Goal: Task Accomplishment & Management: Manage account settings

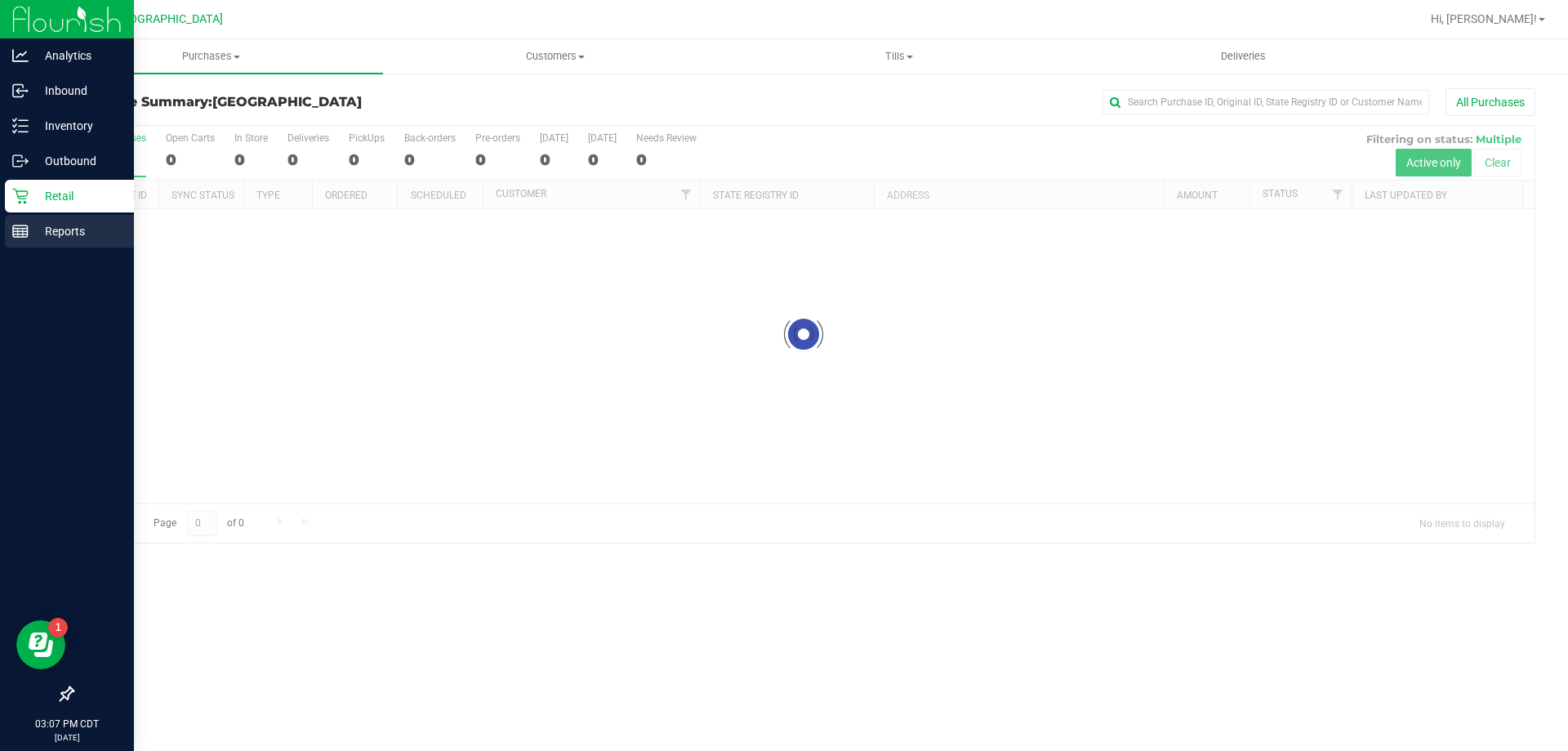
click at [5, 233] on div "Reports" at bounding box center [70, 231] width 129 height 32
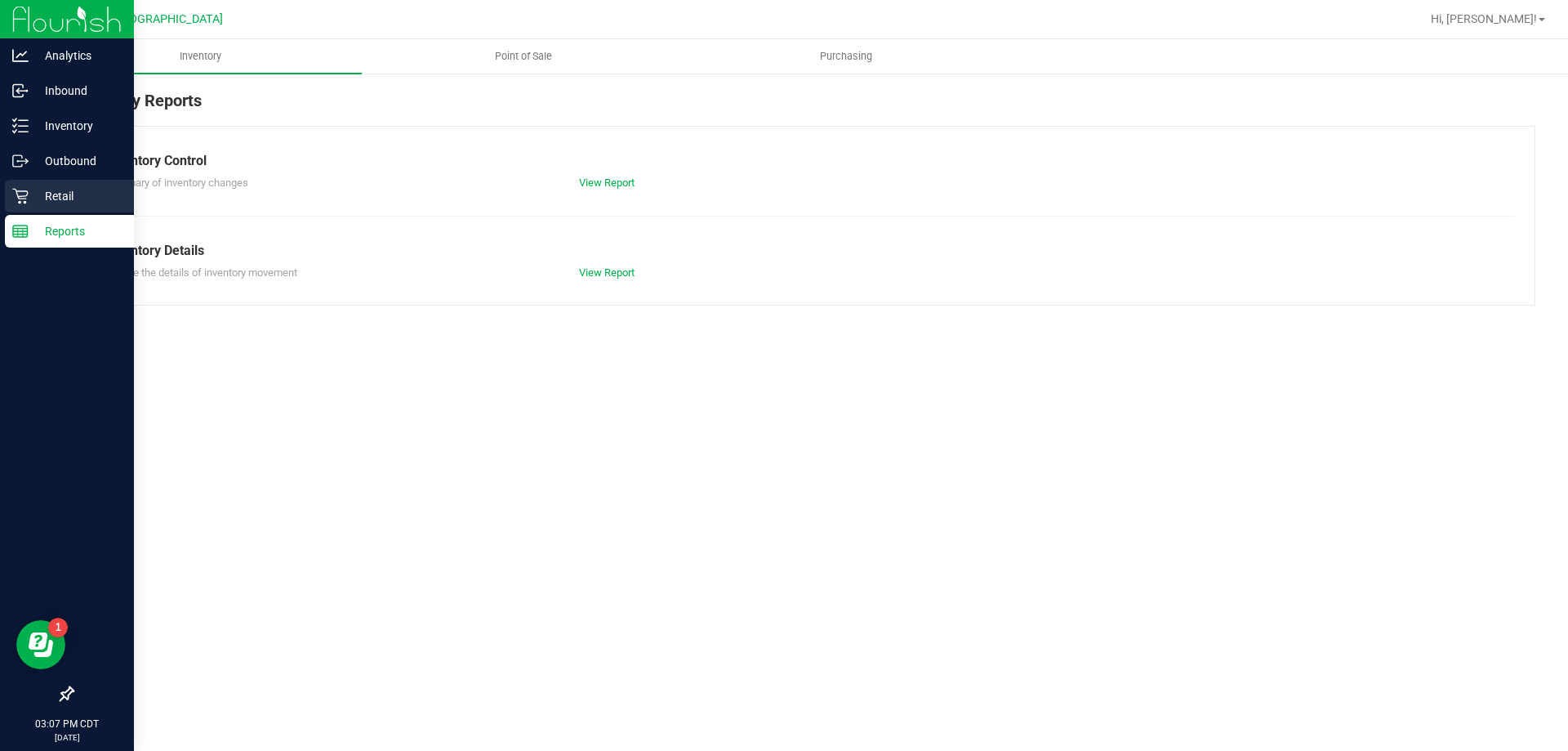
click at [44, 196] on p "Retail" at bounding box center [78, 196] width 98 height 19
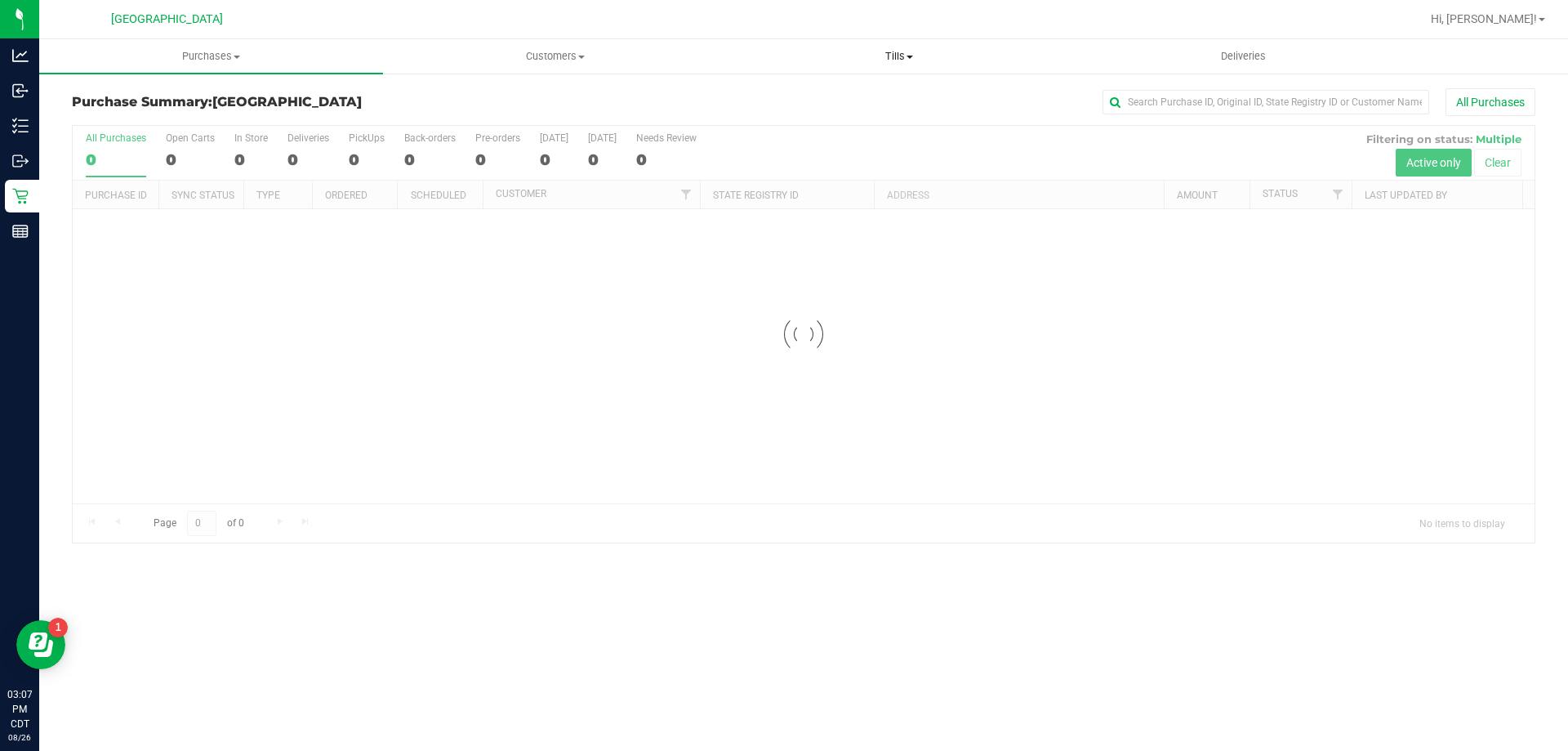
click at [892, 54] on span "Tills" at bounding box center [899, 56] width 342 height 15
click at [856, 101] on li "Manage tills" at bounding box center [899, 99] width 344 height 19
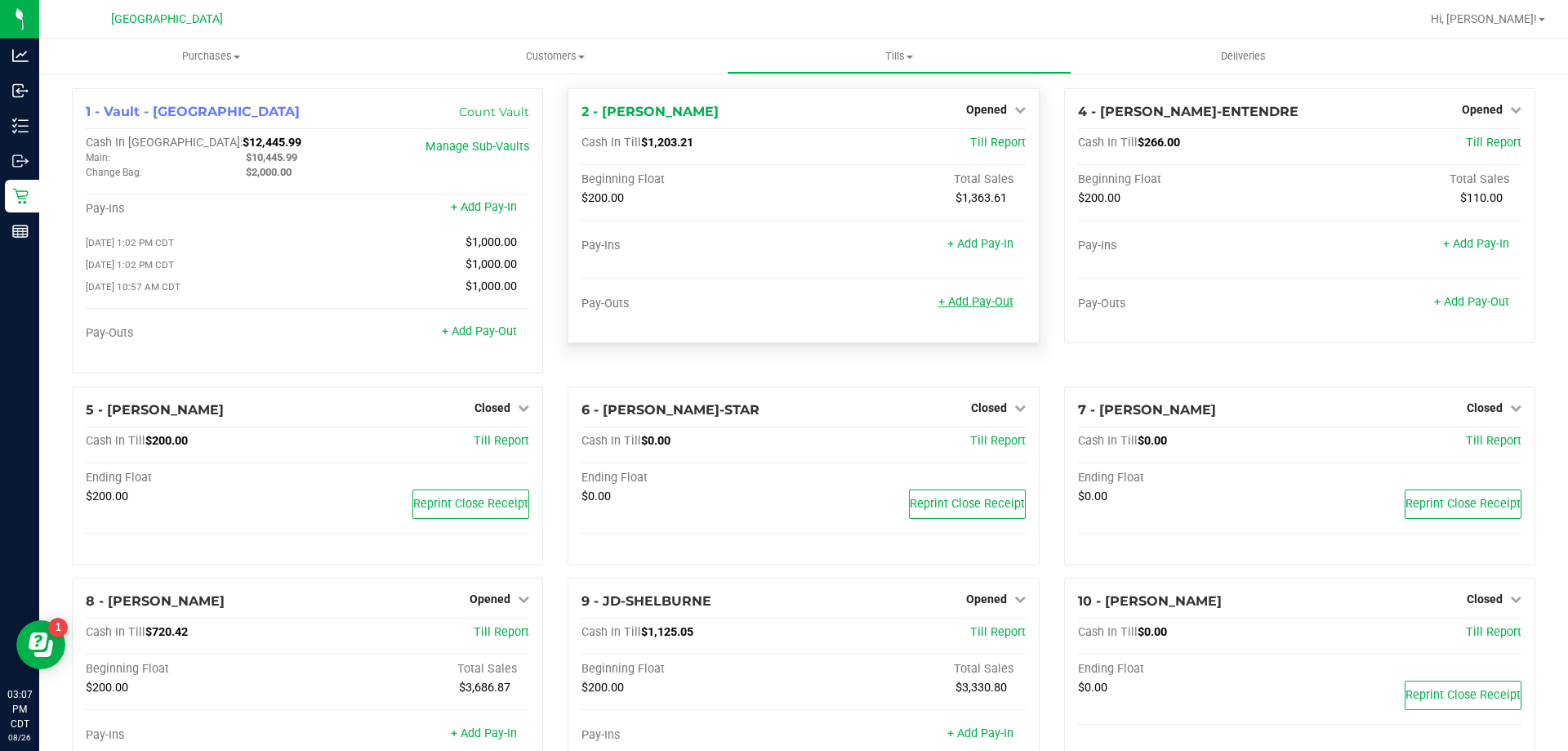
click at [993, 305] on link "+ Add Pay-Out" at bounding box center [976, 302] width 75 height 14
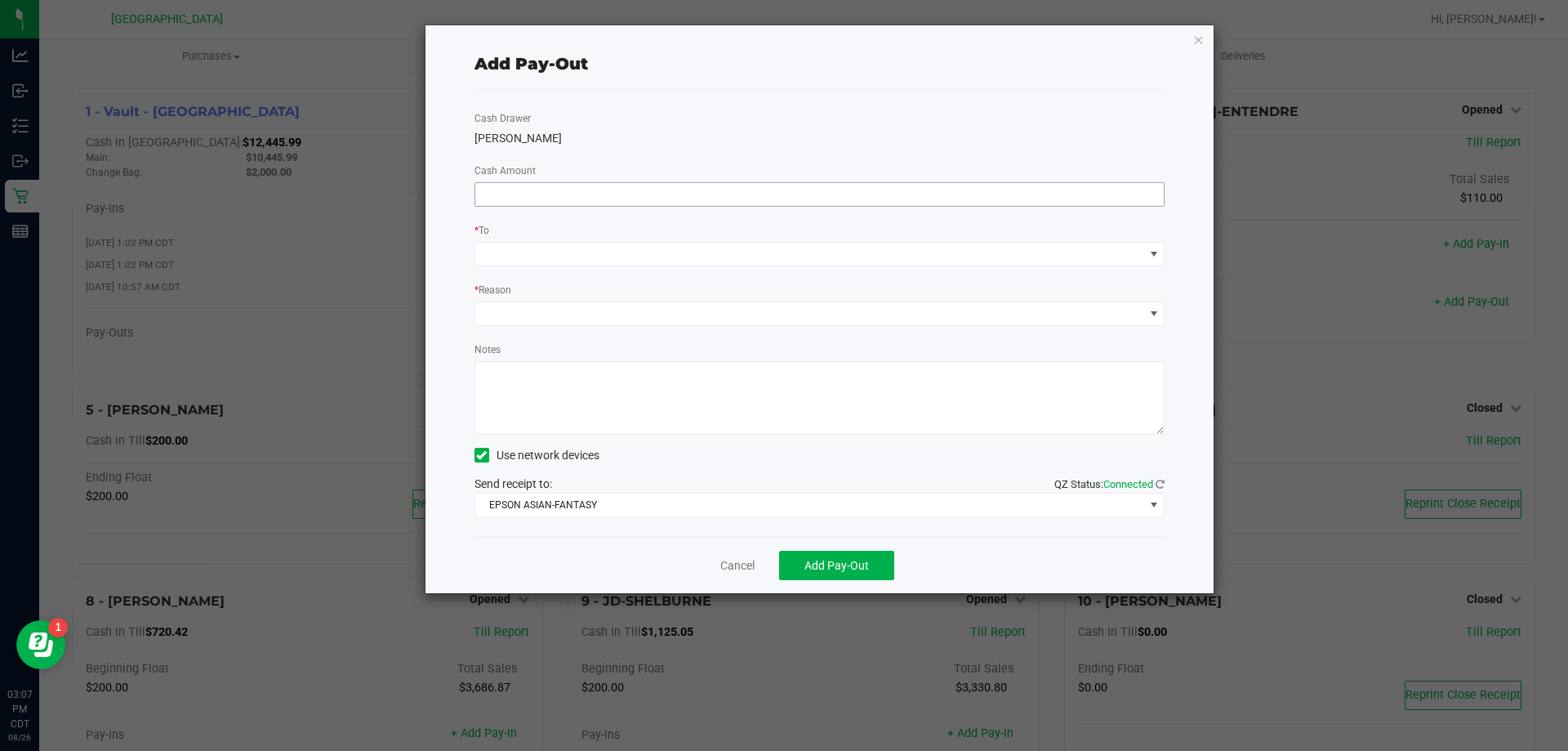
click at [848, 203] on input at bounding box center [821, 195] width 690 height 23
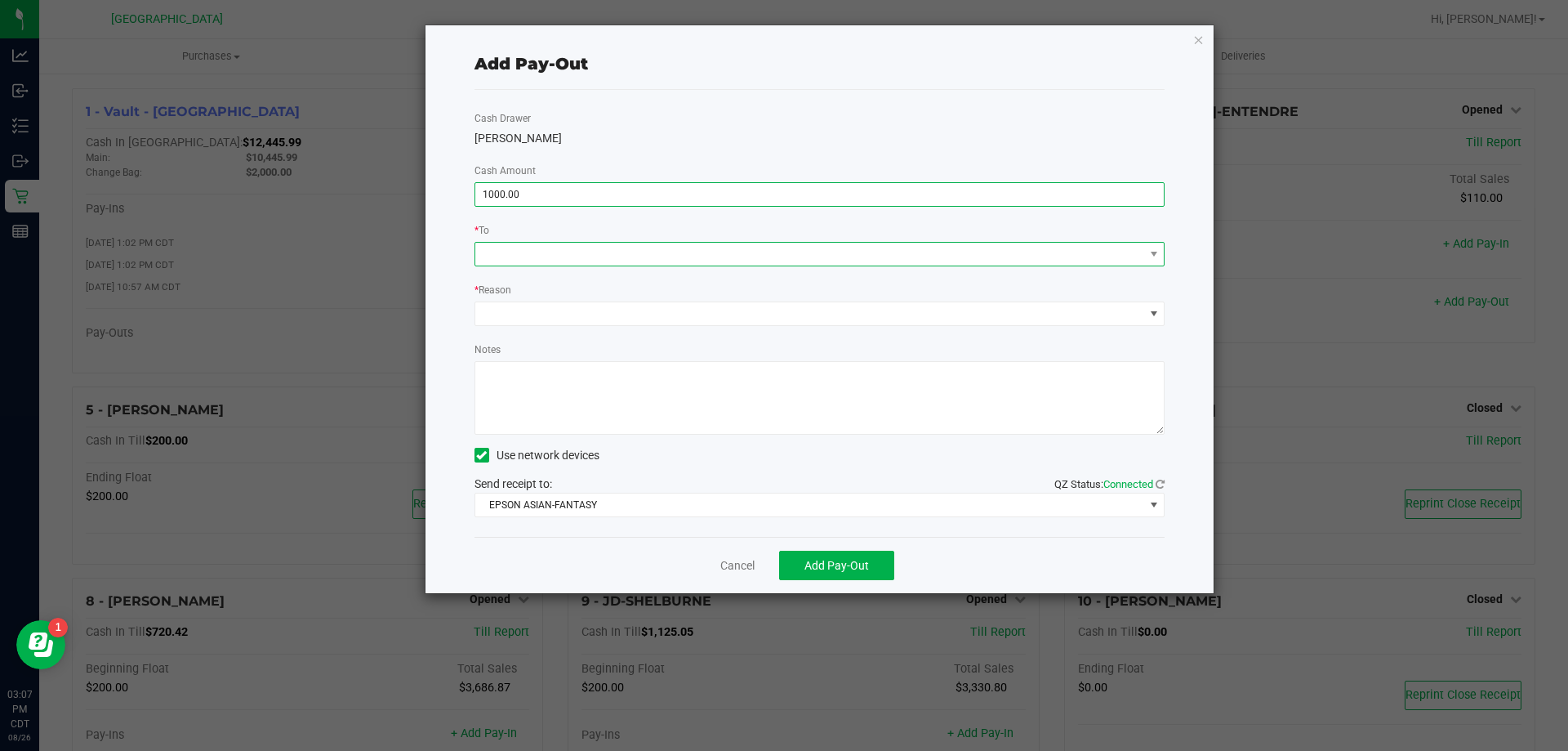
type input "$1,000.00"
click at [819, 247] on span at bounding box center [810, 254] width 669 height 23
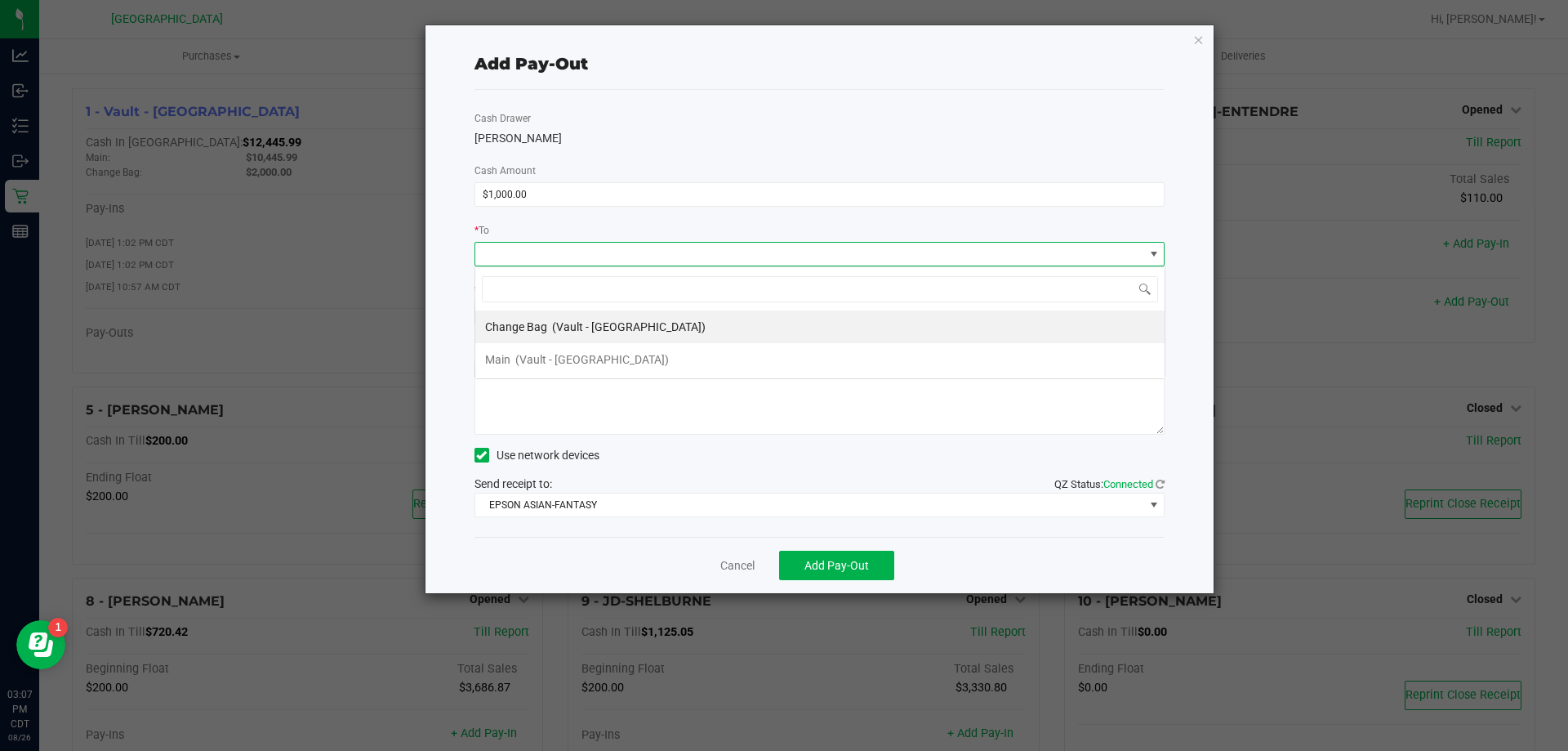
scroll to position [24, 691]
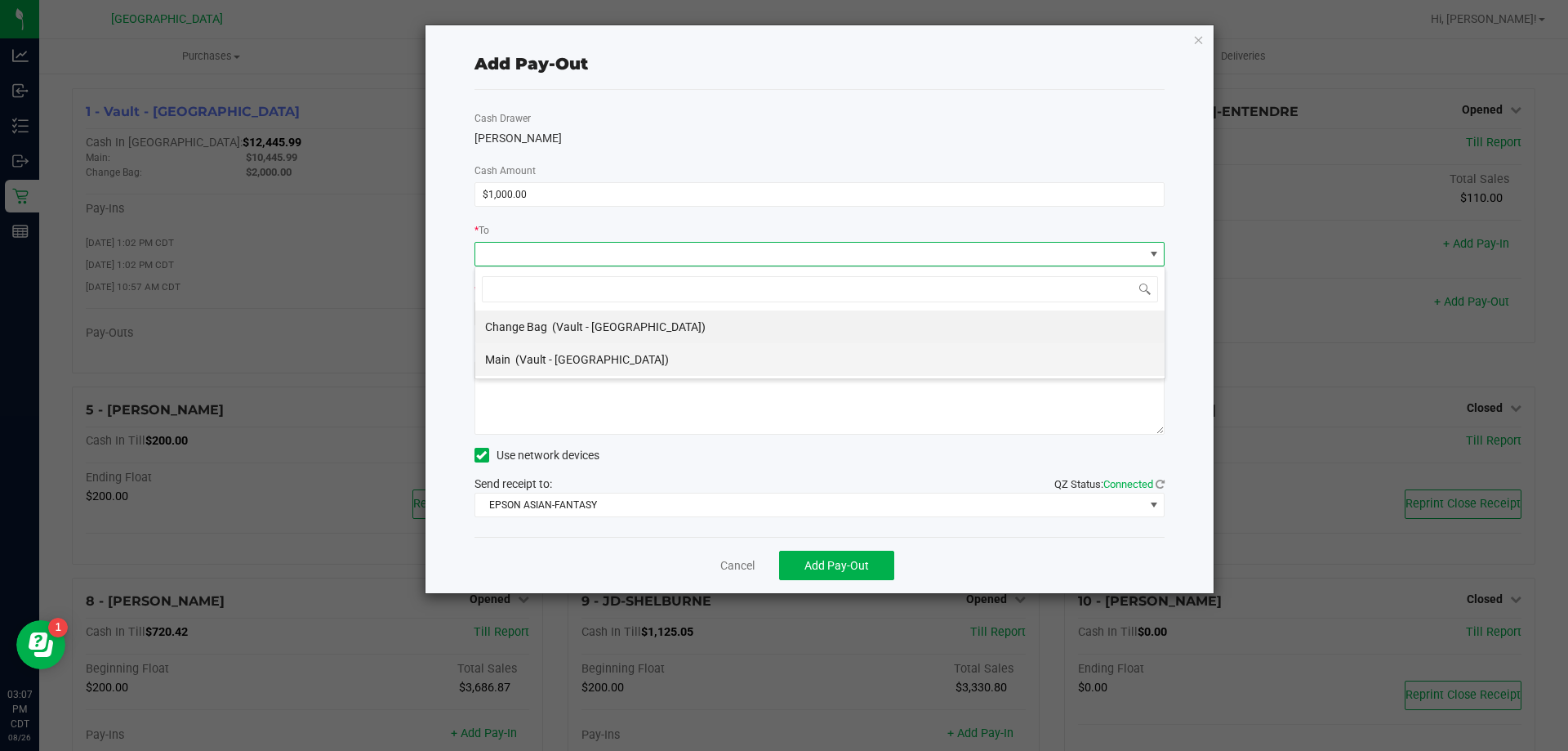
click at [695, 356] on li "Main (Vault - Panama City)" at bounding box center [821, 359] width 690 height 32
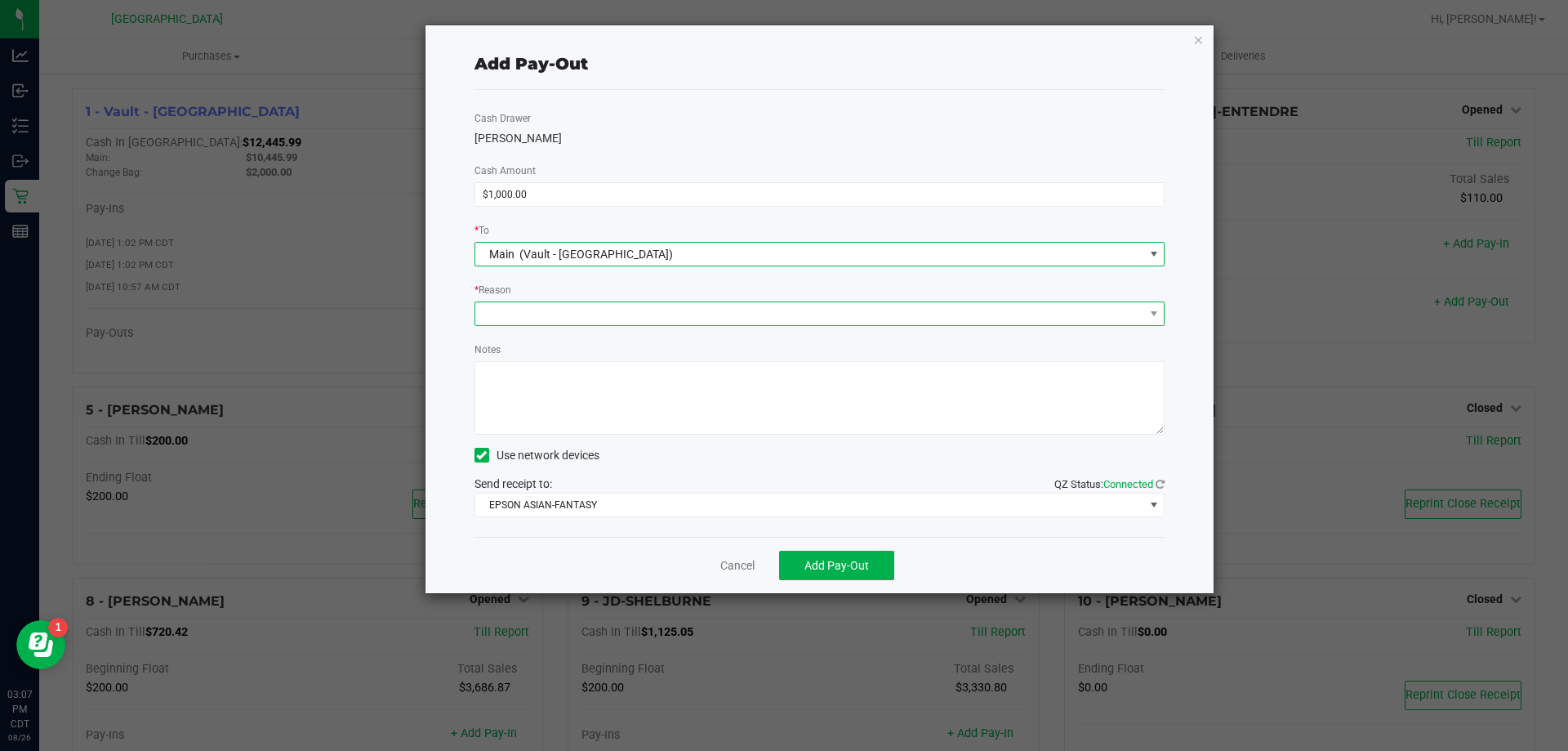
click at [682, 320] on span at bounding box center [810, 313] width 669 height 23
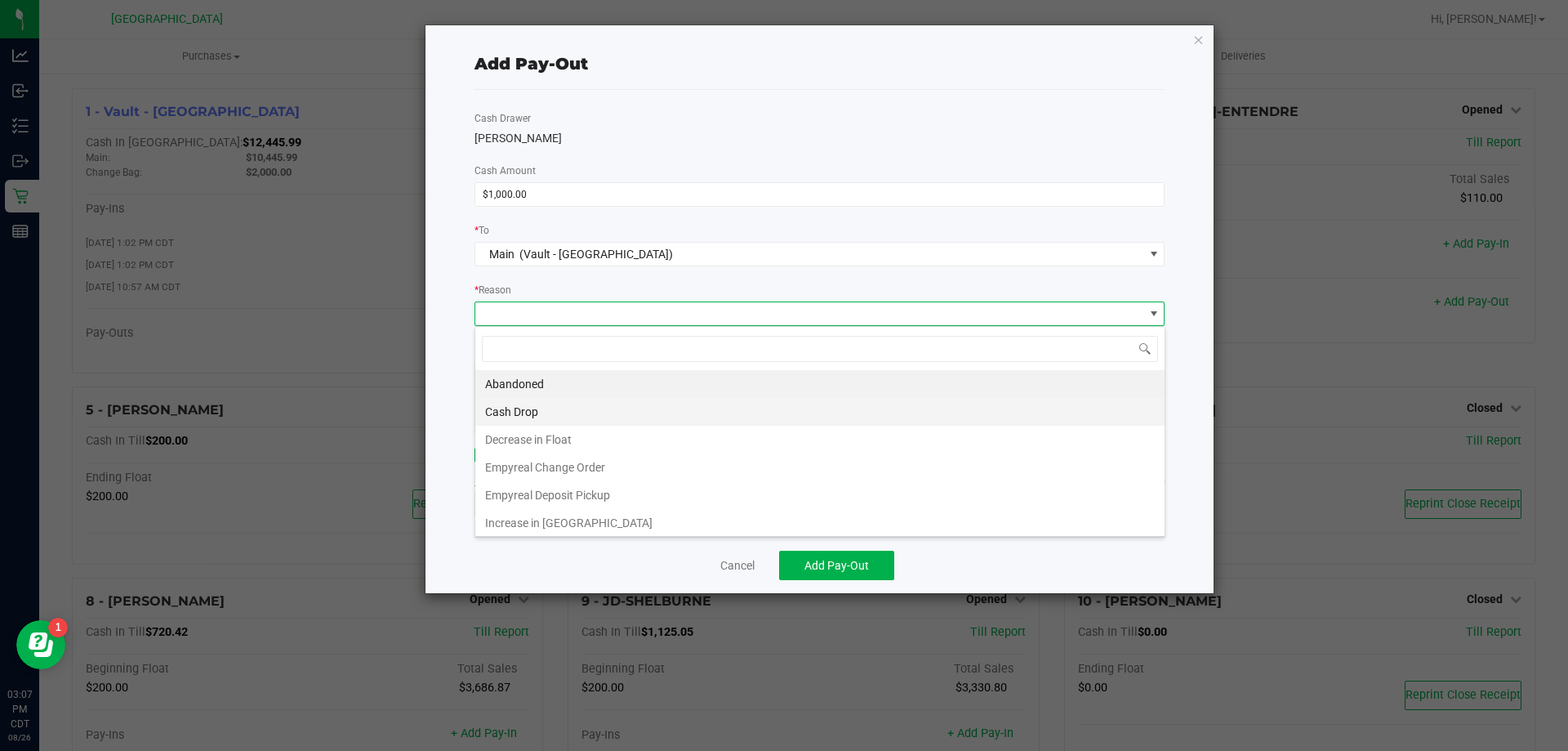
click at [632, 398] on li "Cash Drop" at bounding box center [821, 412] width 690 height 28
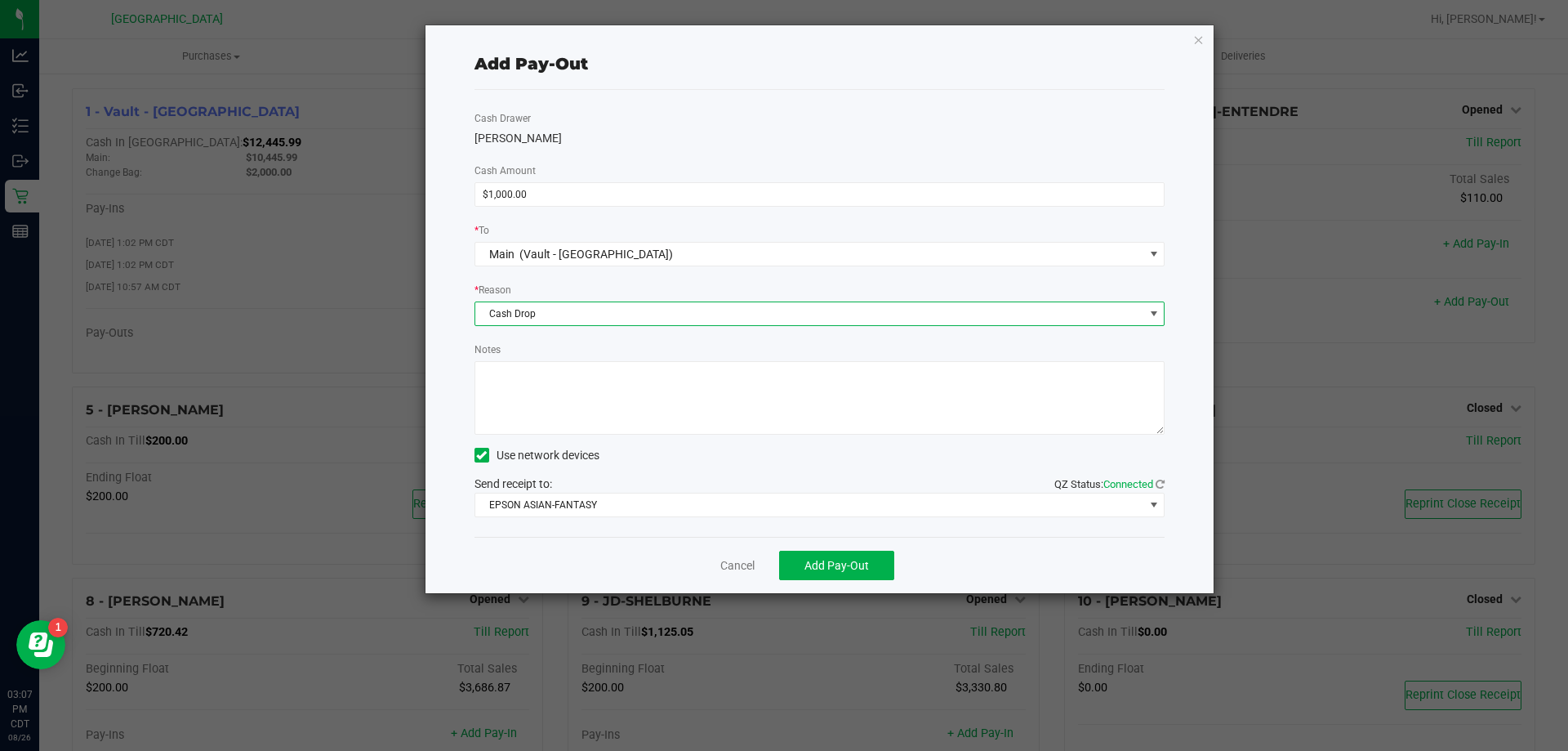
click at [626, 373] on textarea "Notes" at bounding box center [821, 398] width 691 height 73
type textarea "-KA"
click at [850, 566] on span "Add Pay-Out" at bounding box center [837, 565] width 65 height 13
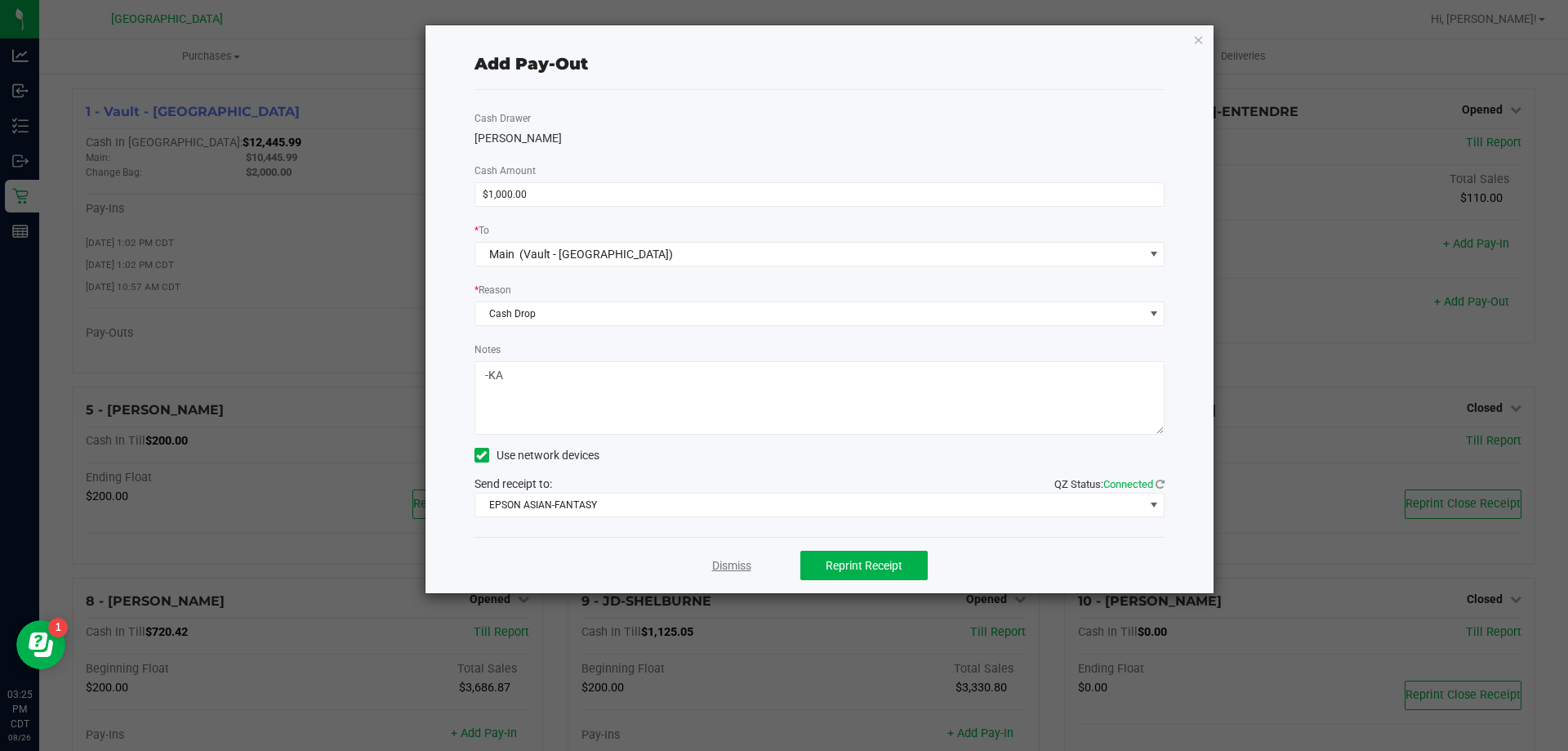
click at [742, 562] on link "Dismiss" at bounding box center [732, 566] width 39 height 17
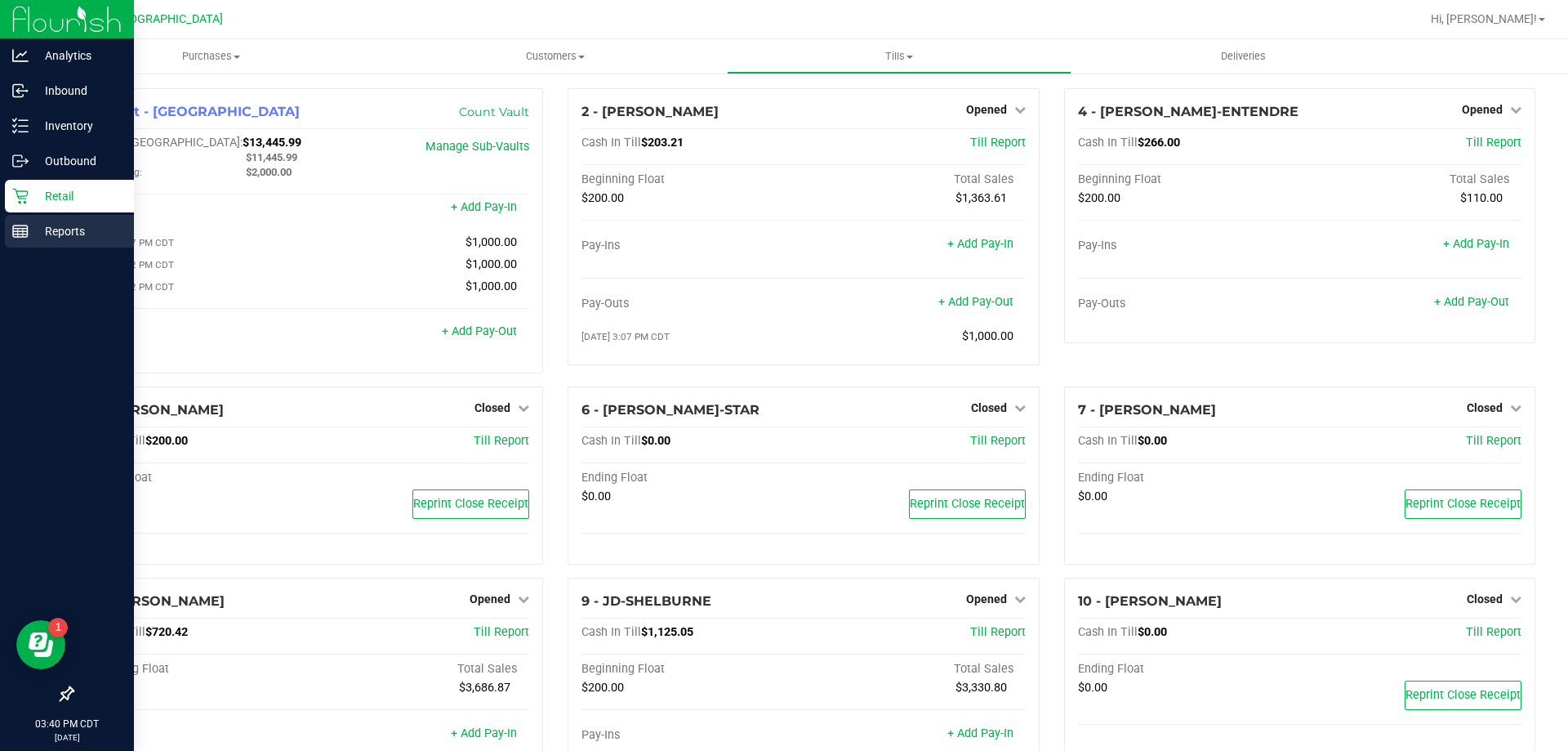
click at [14, 238] on icon at bounding box center [20, 231] width 17 height 17
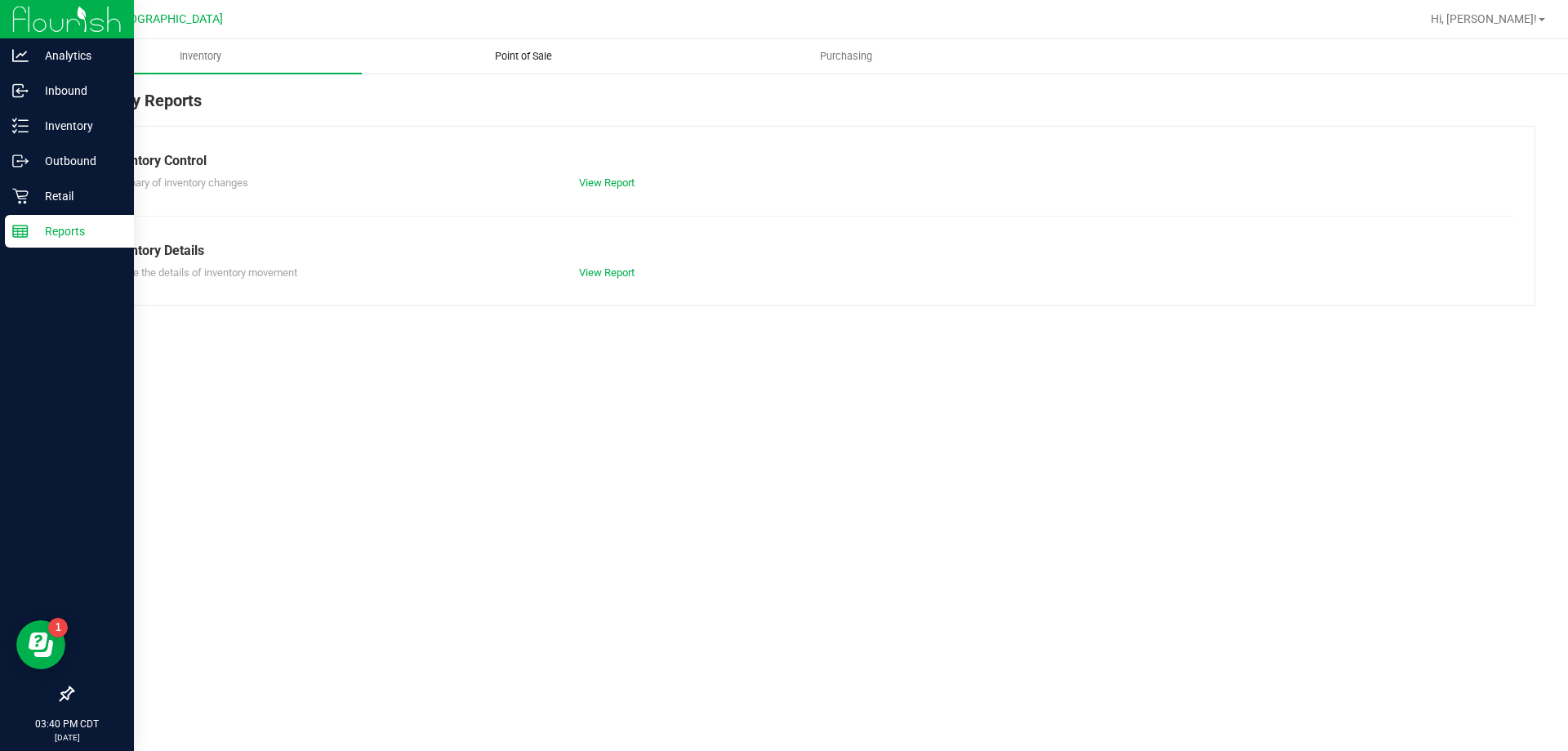
click at [507, 53] on span "Point of Sale" at bounding box center [524, 56] width 101 height 15
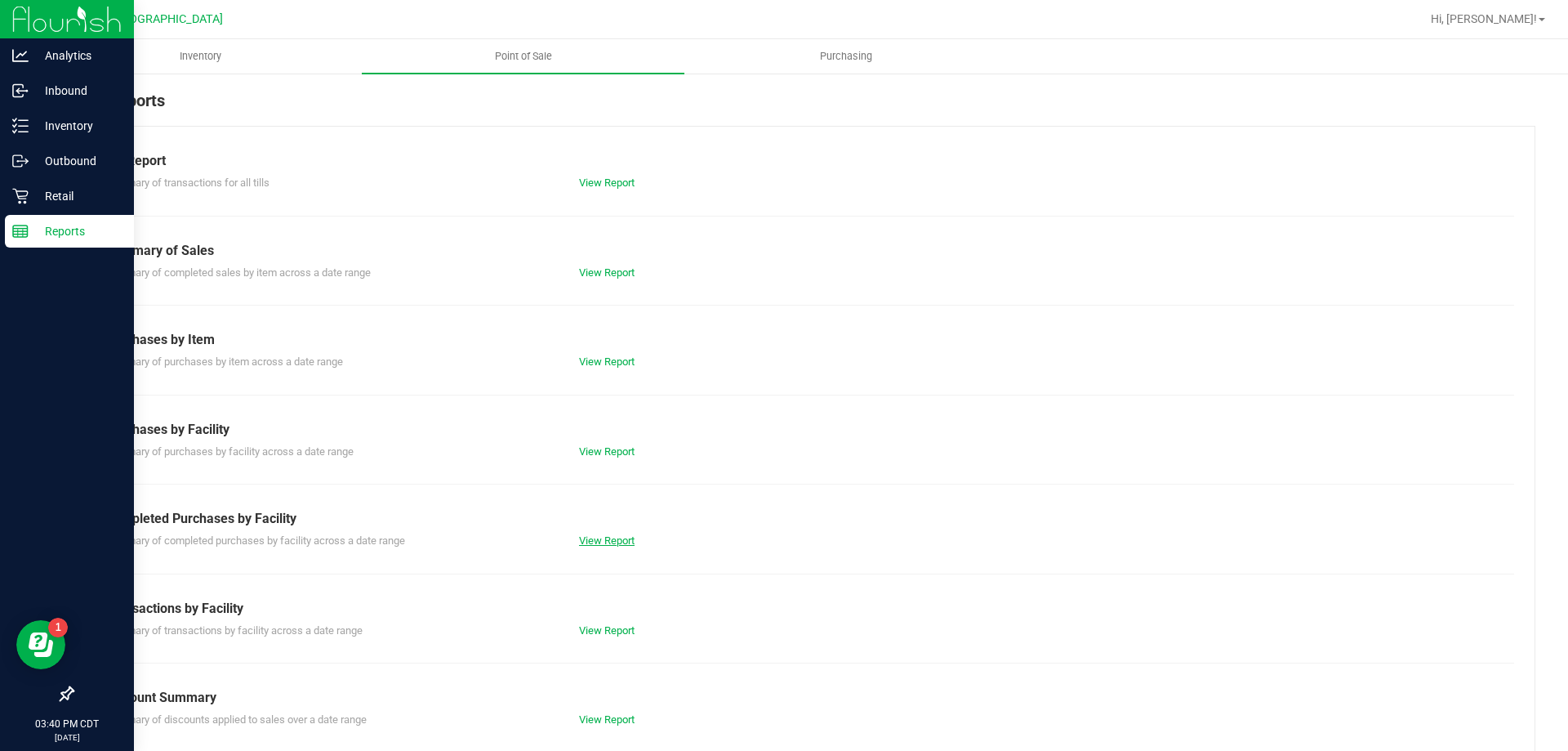
click at [619, 543] on link "View Report" at bounding box center [607, 541] width 56 height 12
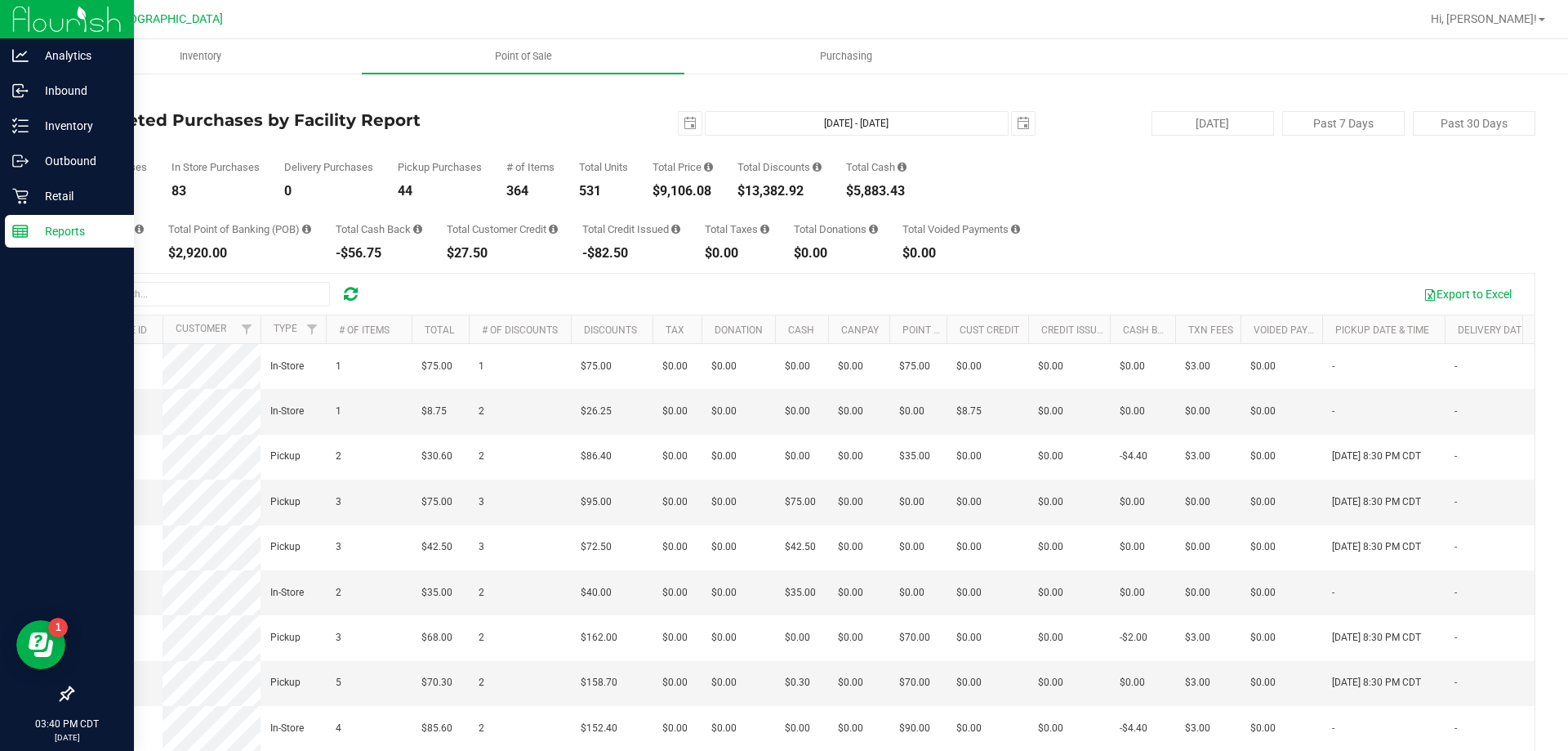
click at [614, 134] on div "2025-08-26 Aug 26, 2025 - Aug 26, 2025 2025-08-26" at bounding box center [797, 123] width 500 height 24
click at [57, 196] on p "Retail" at bounding box center [78, 196] width 98 height 19
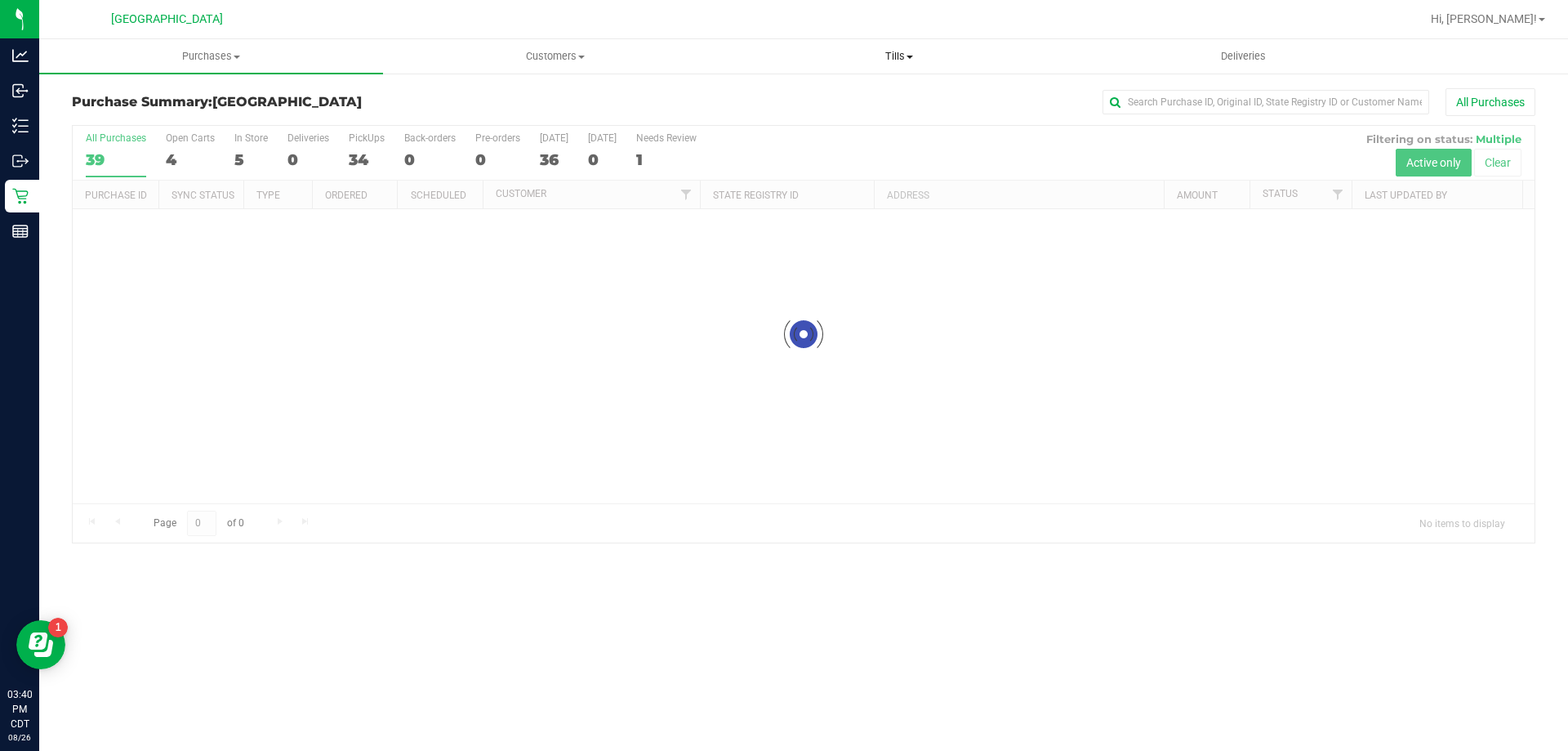
click at [895, 59] on span "Tills" at bounding box center [899, 56] width 342 height 15
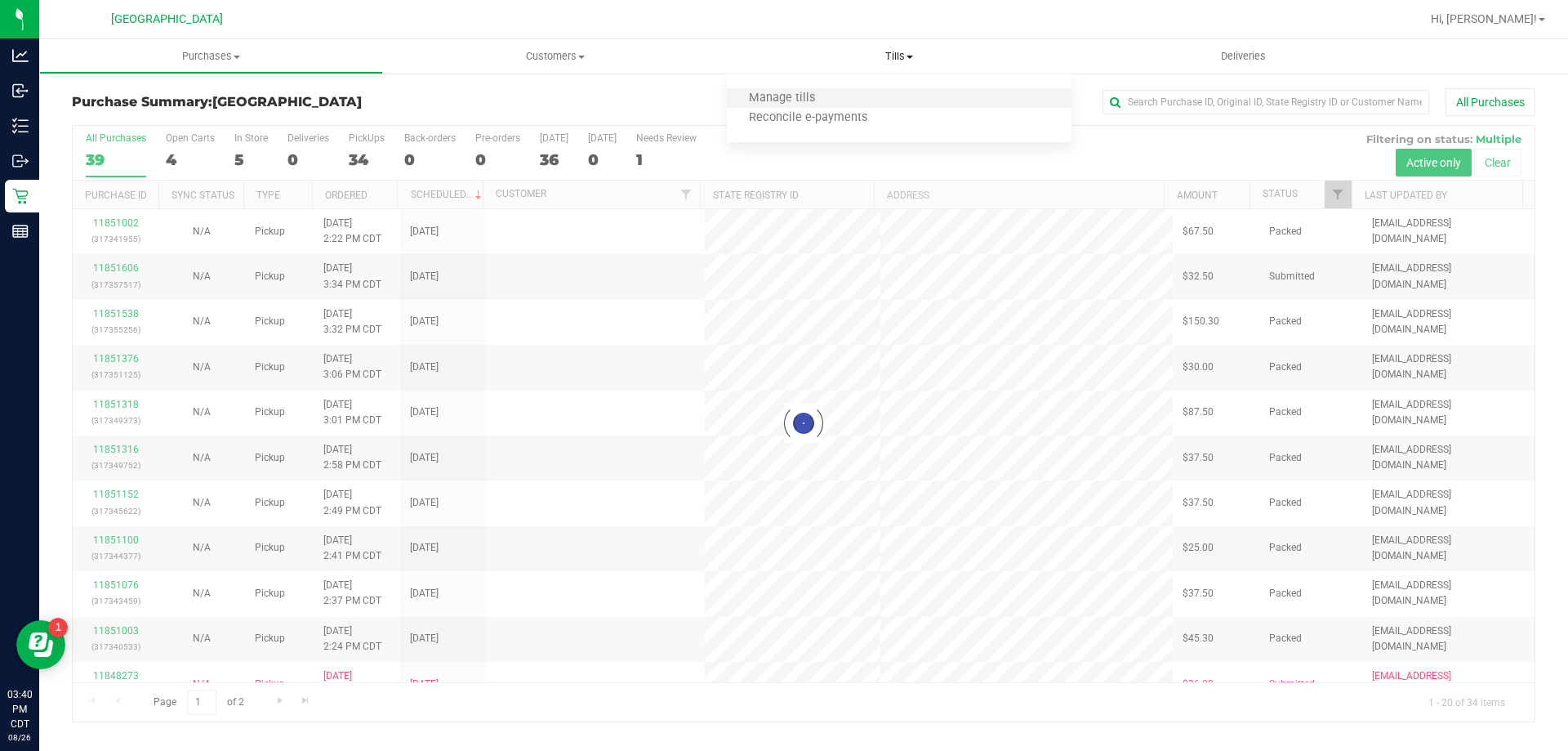
click at [884, 99] on li "Manage tills" at bounding box center [899, 99] width 344 height 19
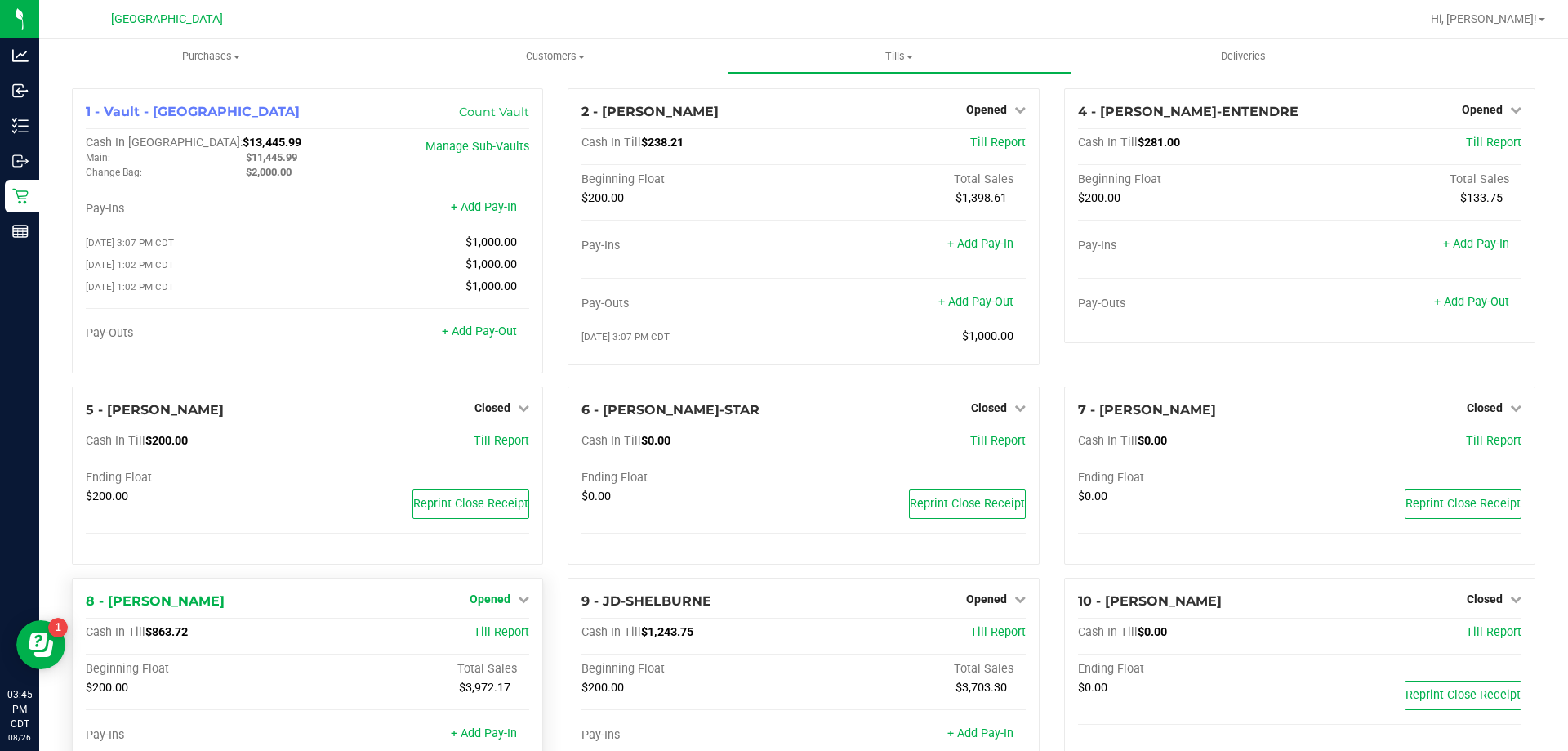
click at [484, 605] on span "Opened" at bounding box center [490, 598] width 41 height 13
click at [485, 635] on link "Close Till" at bounding box center [492, 633] width 45 height 13
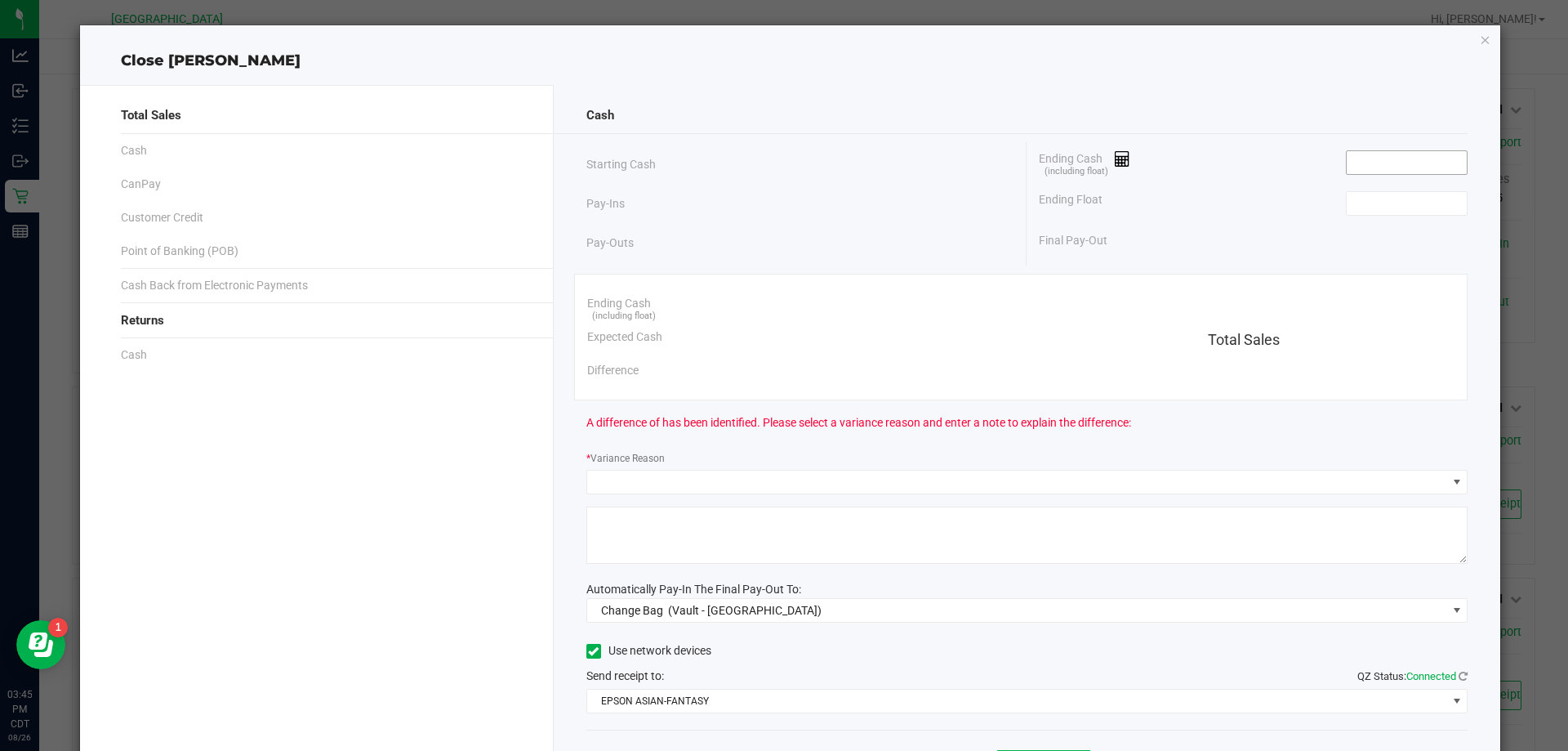
click at [1386, 164] on input at bounding box center [1407, 162] width 120 height 23
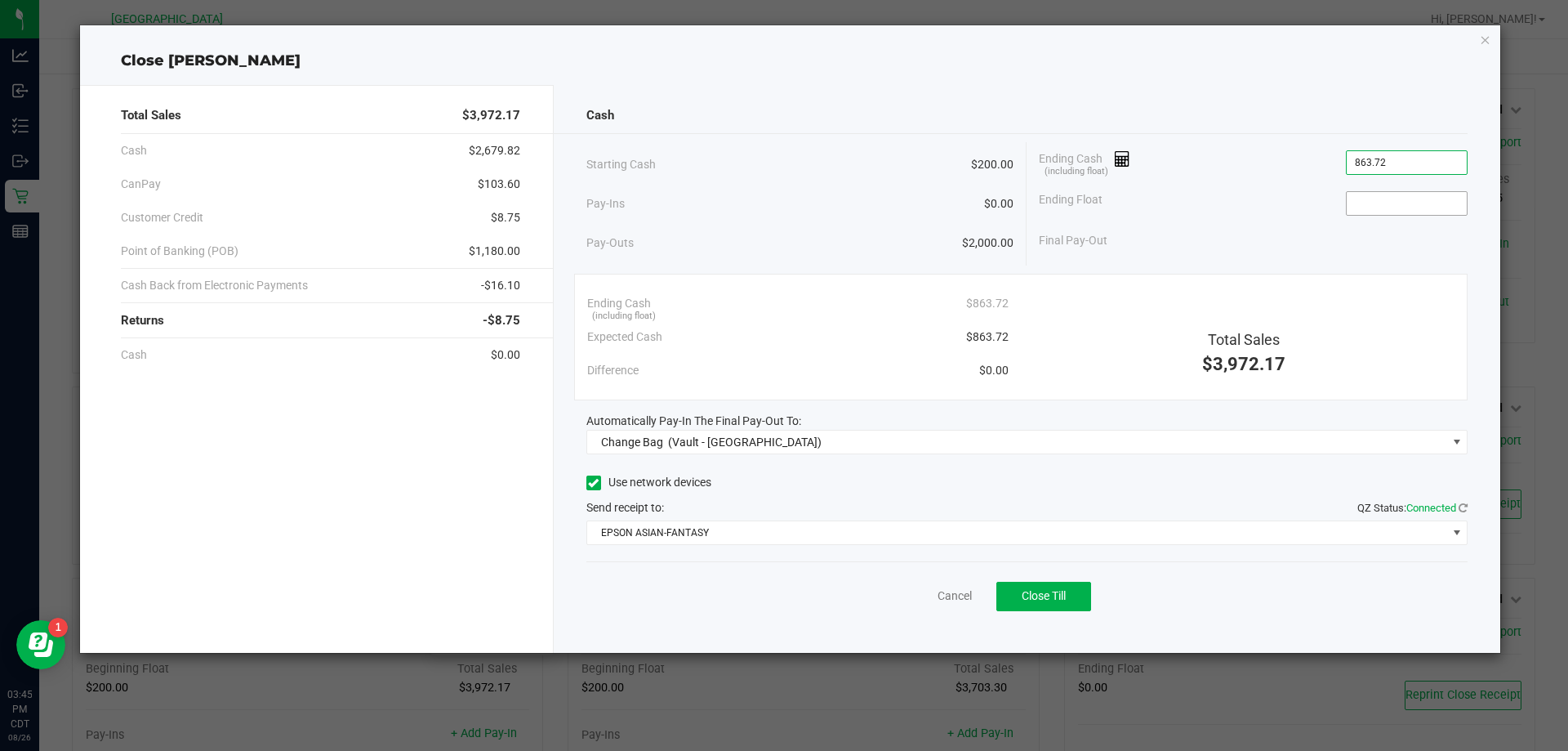
type input "$863.72"
click at [1395, 206] on input at bounding box center [1407, 203] width 120 height 23
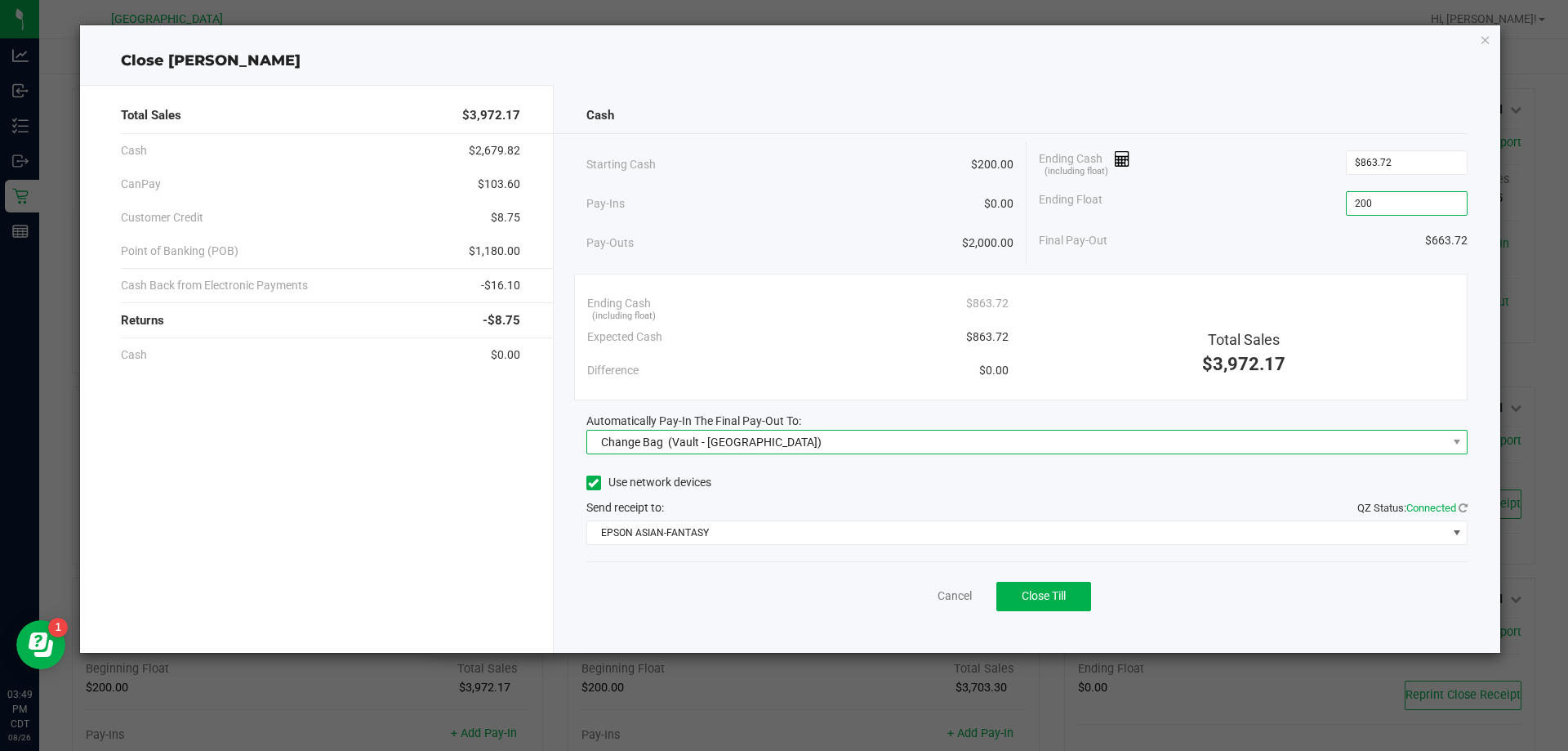
type input "$200.00"
click at [965, 439] on span "Change Bag (Vault - Panama City)" at bounding box center [1017, 442] width 860 height 23
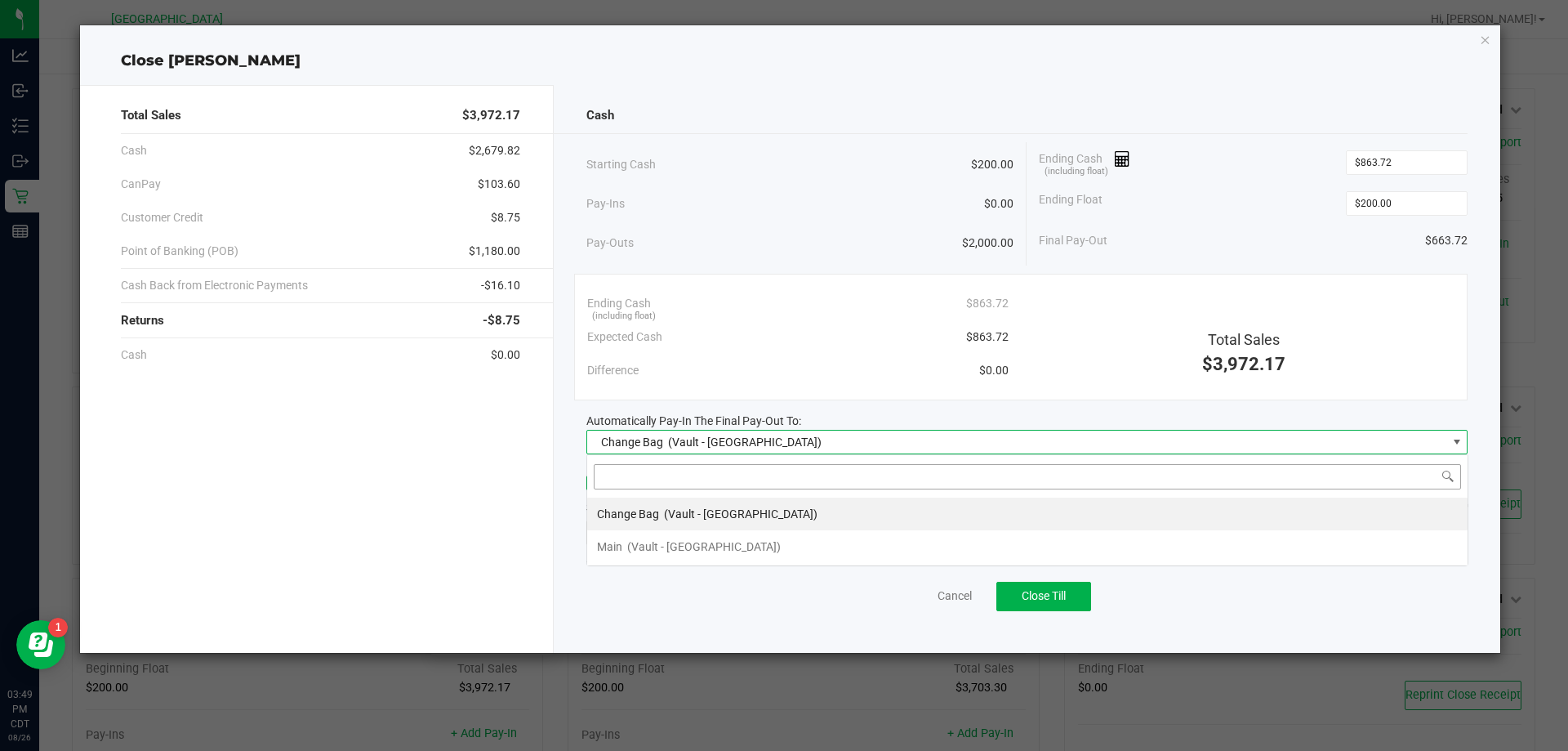
scroll to position [24, 882]
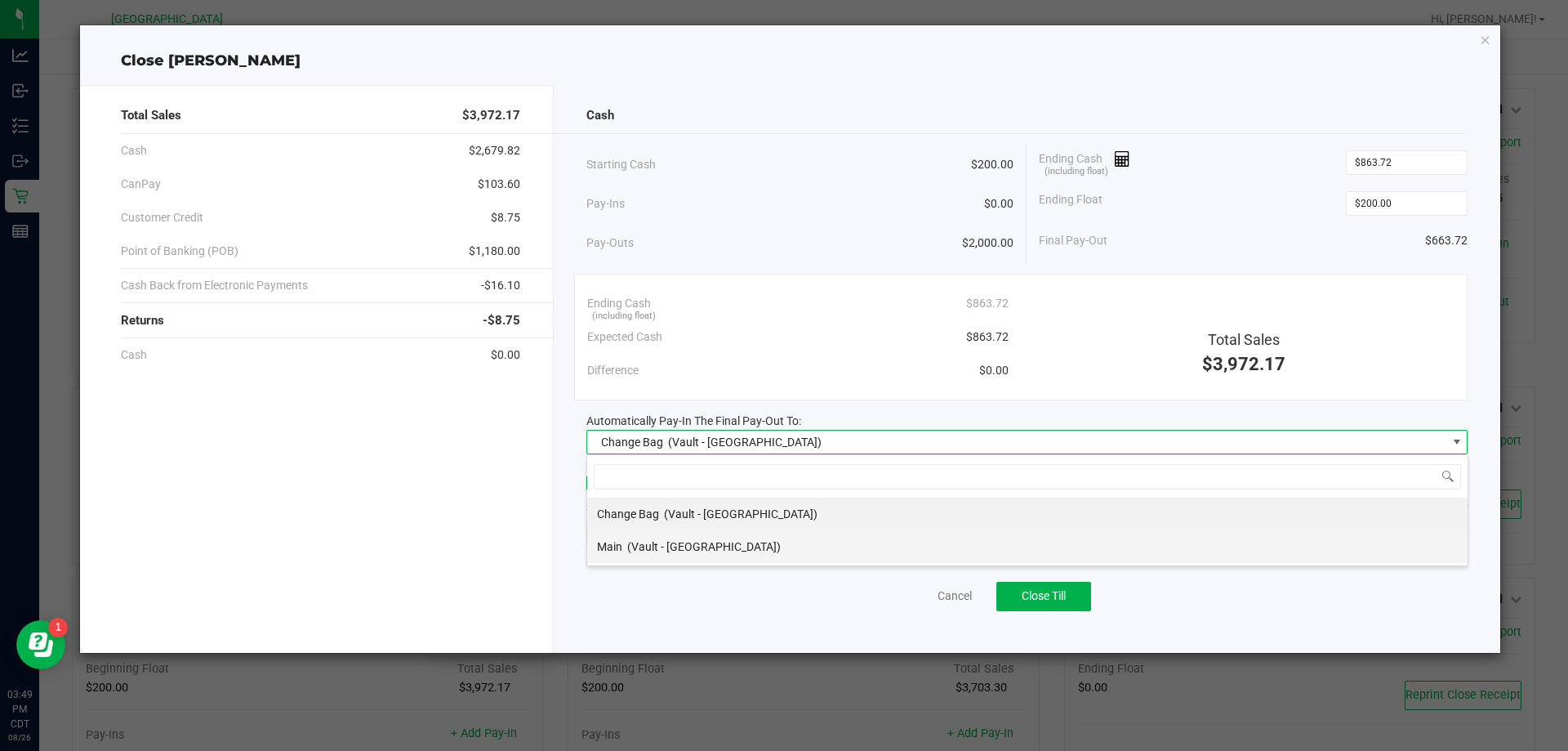
click at [777, 545] on li "Main (Vault - Panama City)" at bounding box center [1028, 546] width 881 height 32
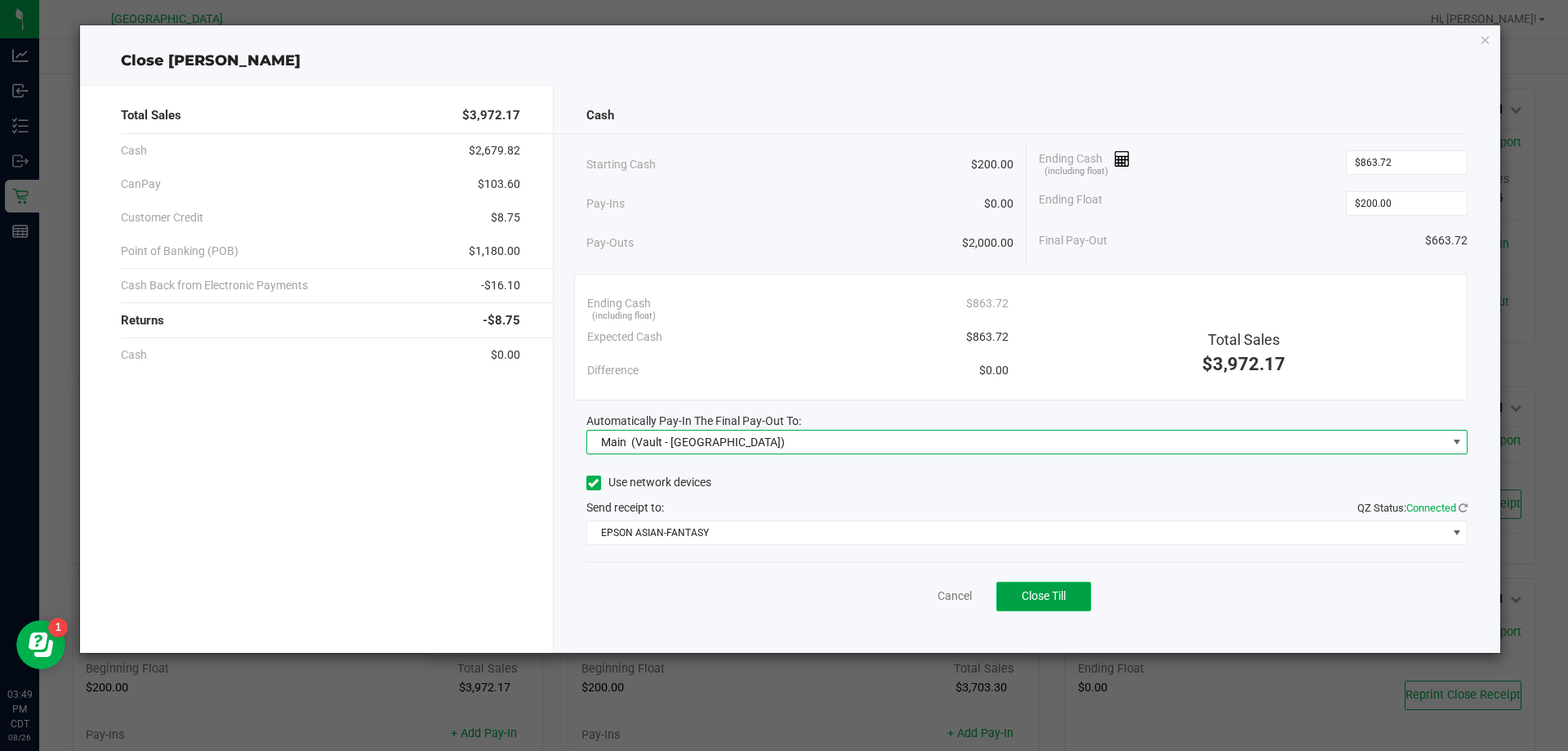
click at [1083, 602] on button "Close Till" at bounding box center [1043, 596] width 95 height 30
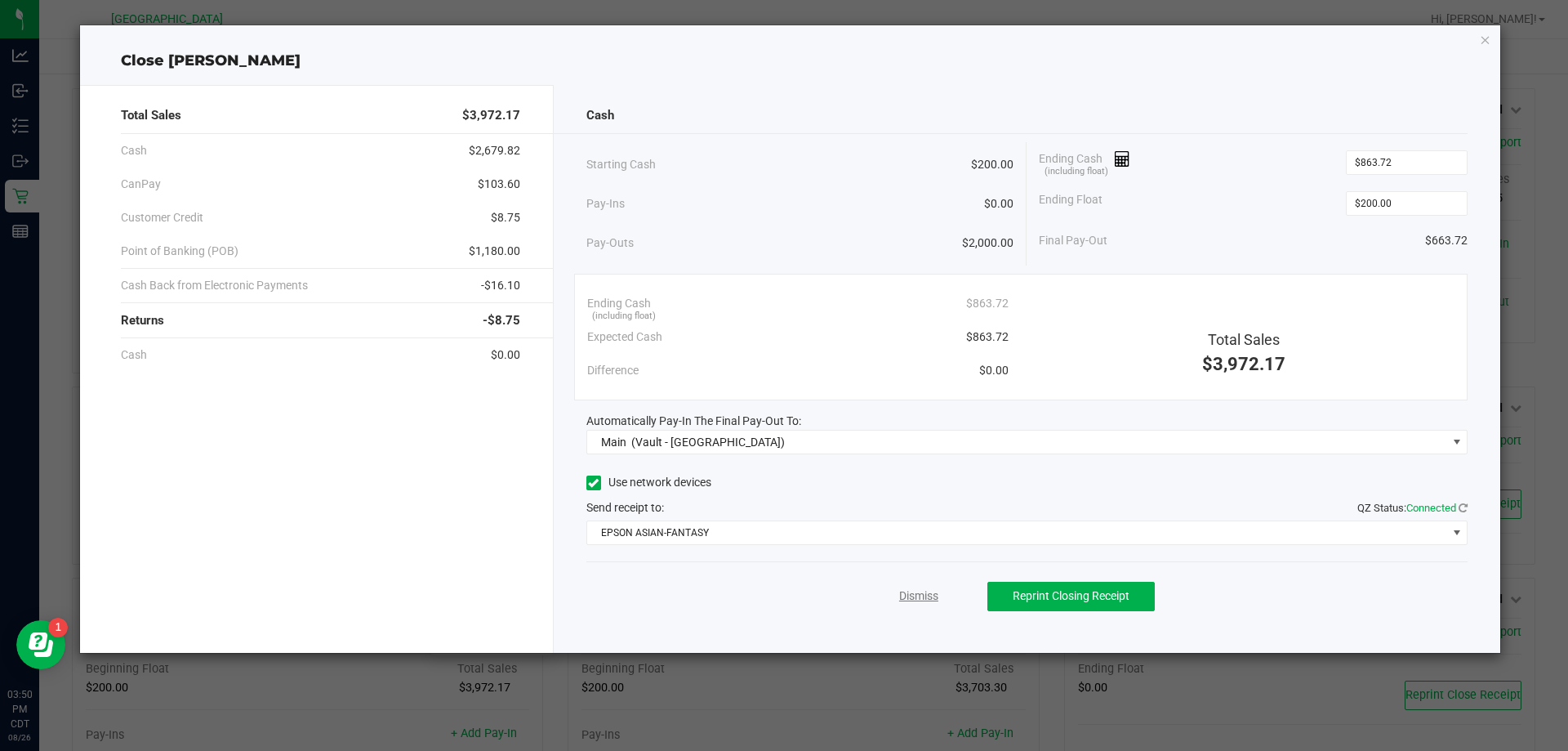
click at [928, 600] on link "Dismiss" at bounding box center [918, 596] width 39 height 17
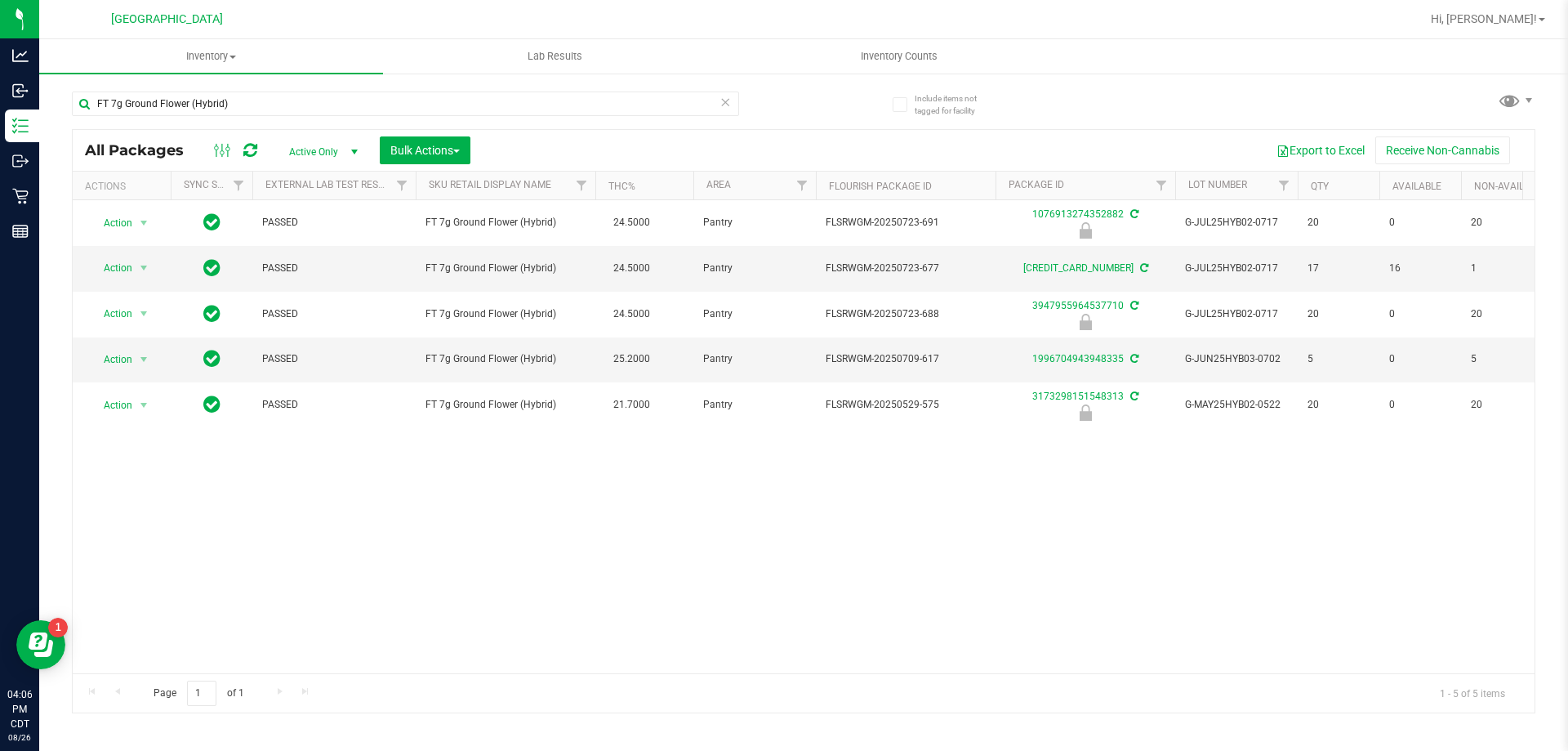
click at [729, 100] on icon at bounding box center [725, 101] width 11 height 19
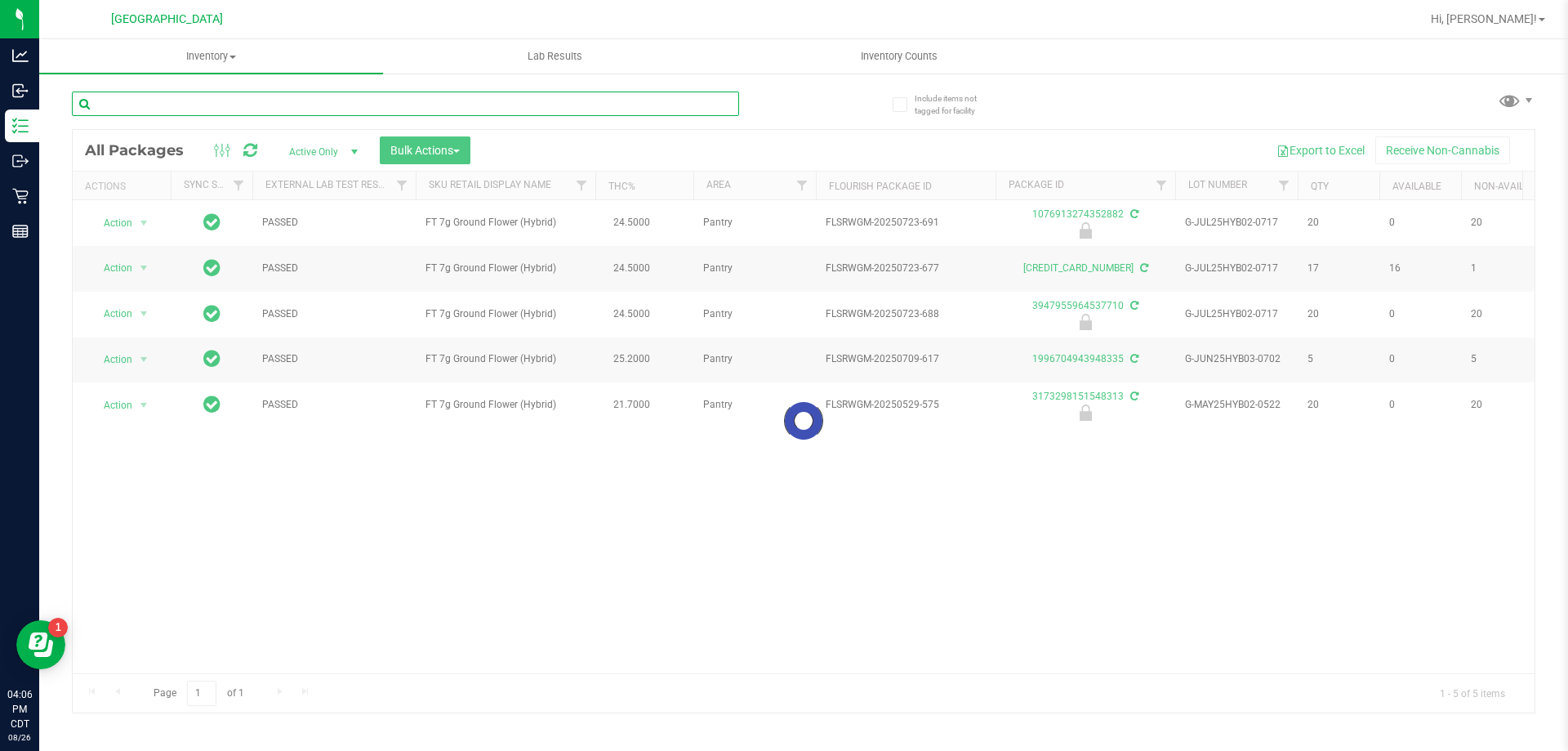
click at [700, 102] on input "text" at bounding box center [405, 104] width 667 height 24
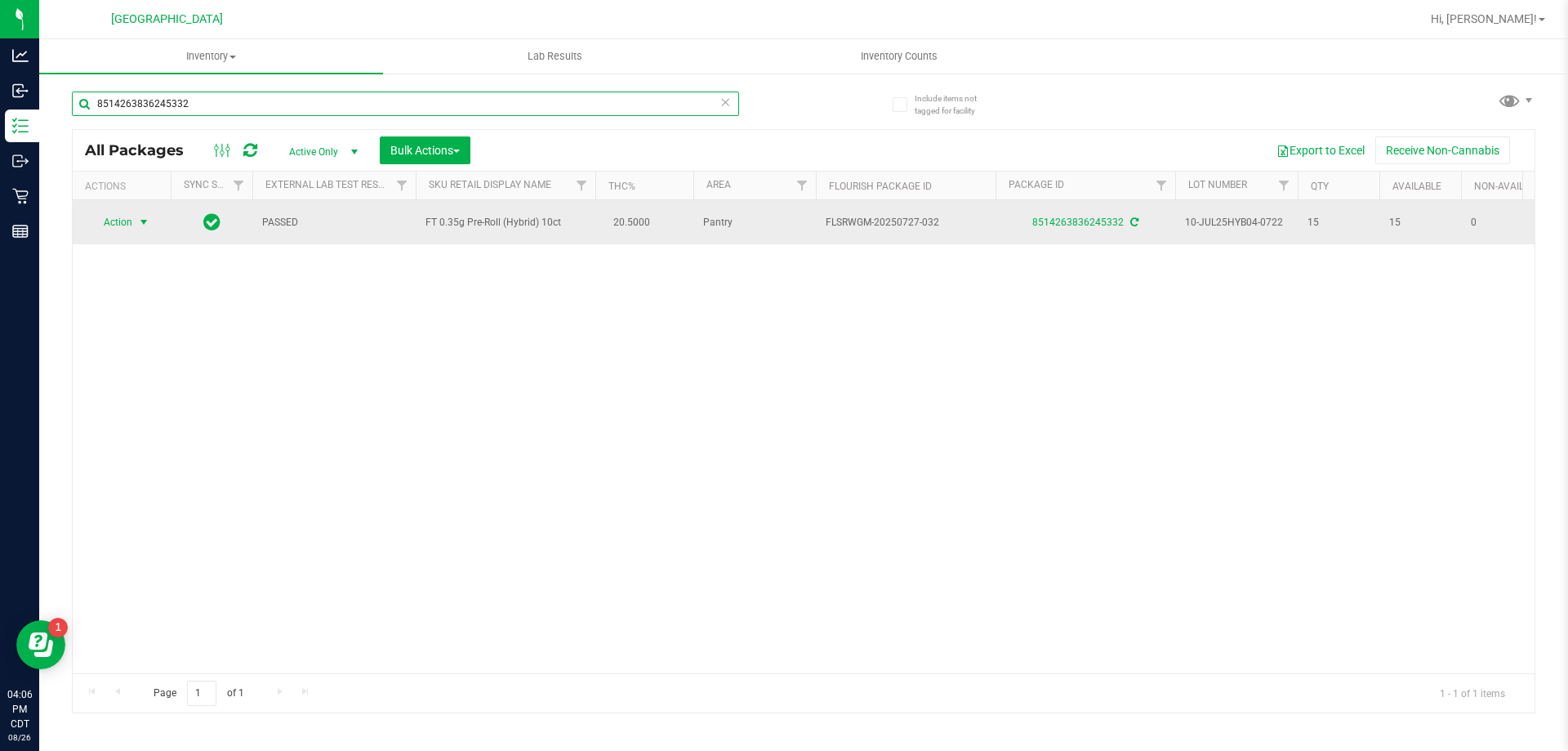
type input "8514263836245332"
click at [121, 228] on span "Action" at bounding box center [111, 222] width 45 height 23
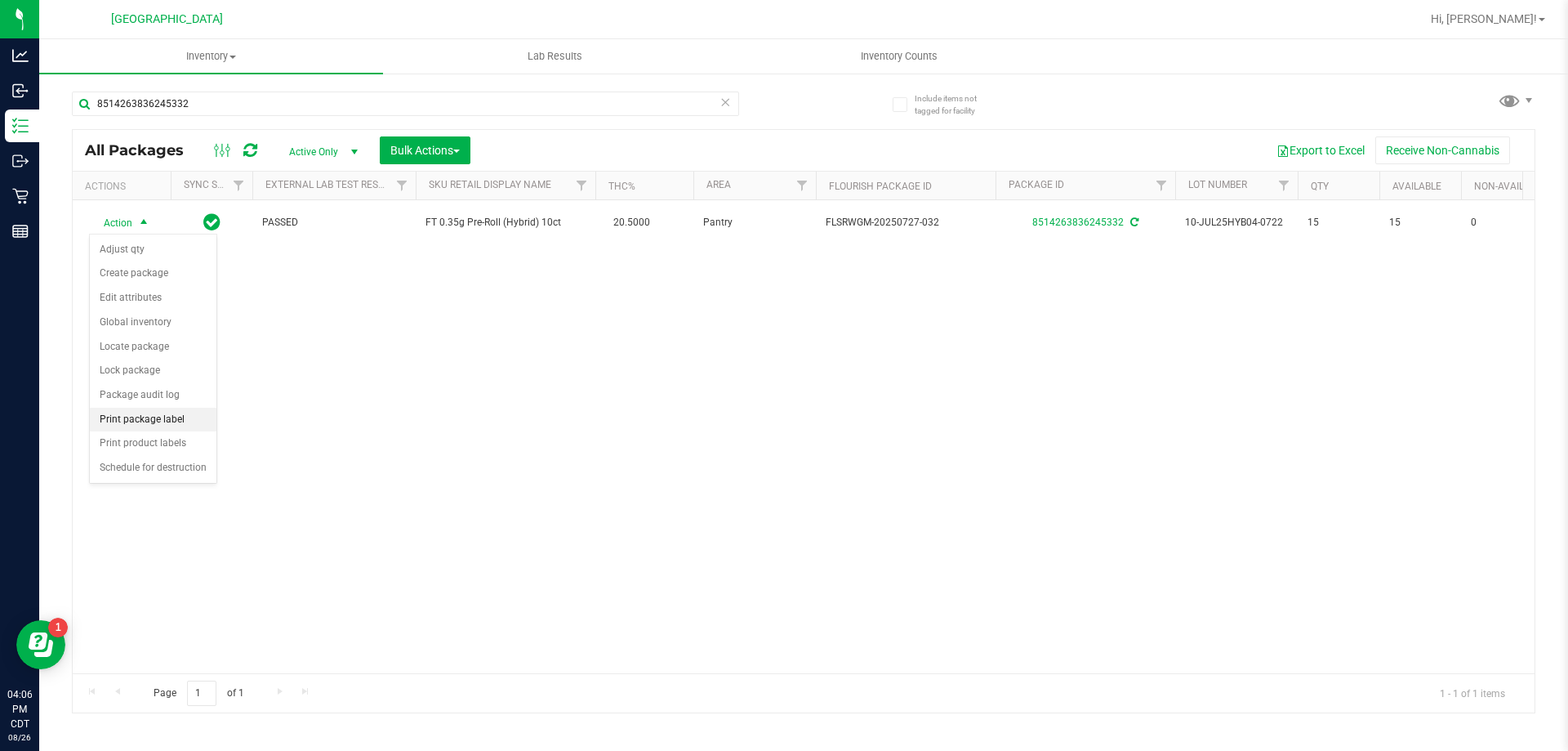
click at [165, 430] on li "Print package label" at bounding box center [153, 420] width 127 height 24
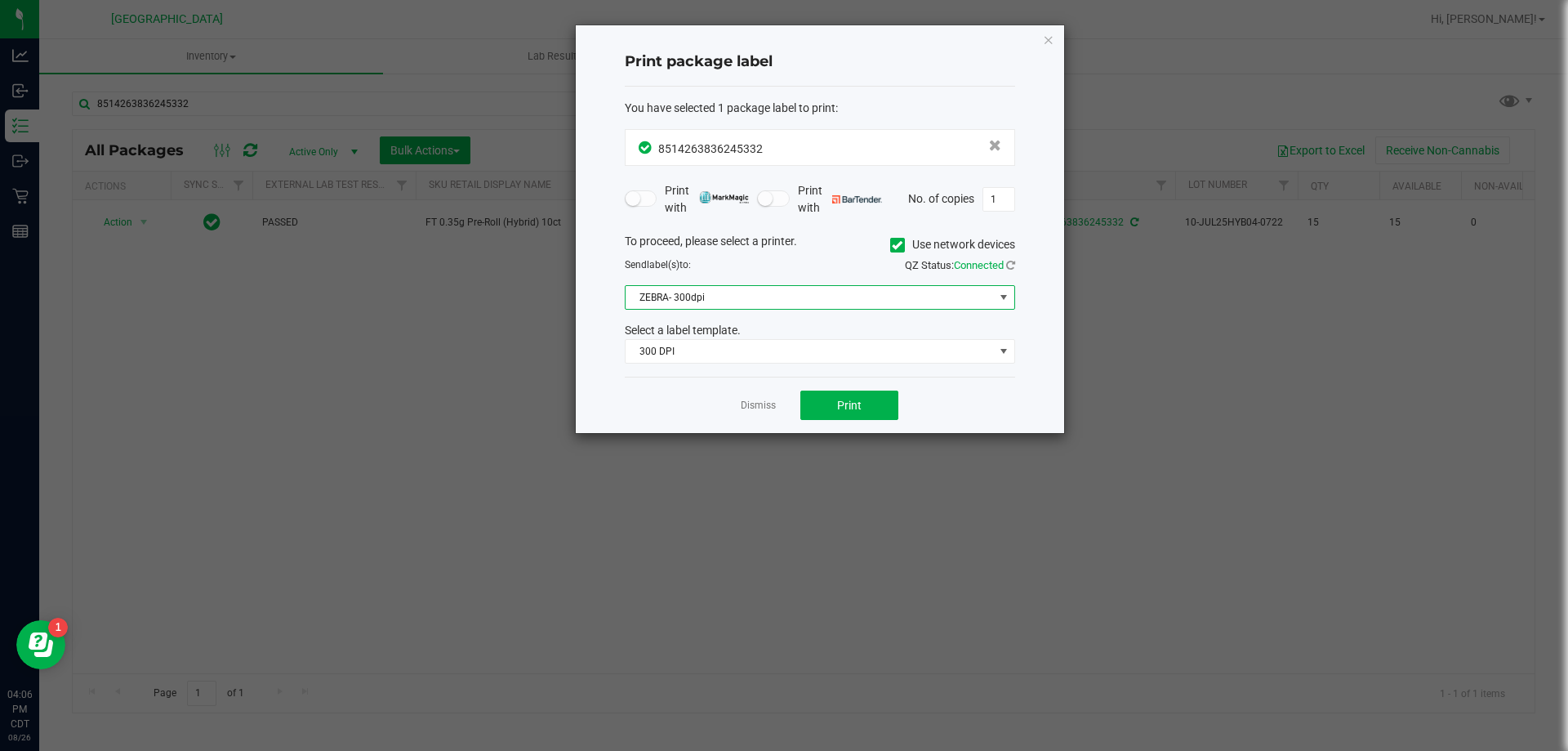
click at [815, 297] on span "ZEBRA- 300dpi" at bounding box center [810, 297] width 368 height 23
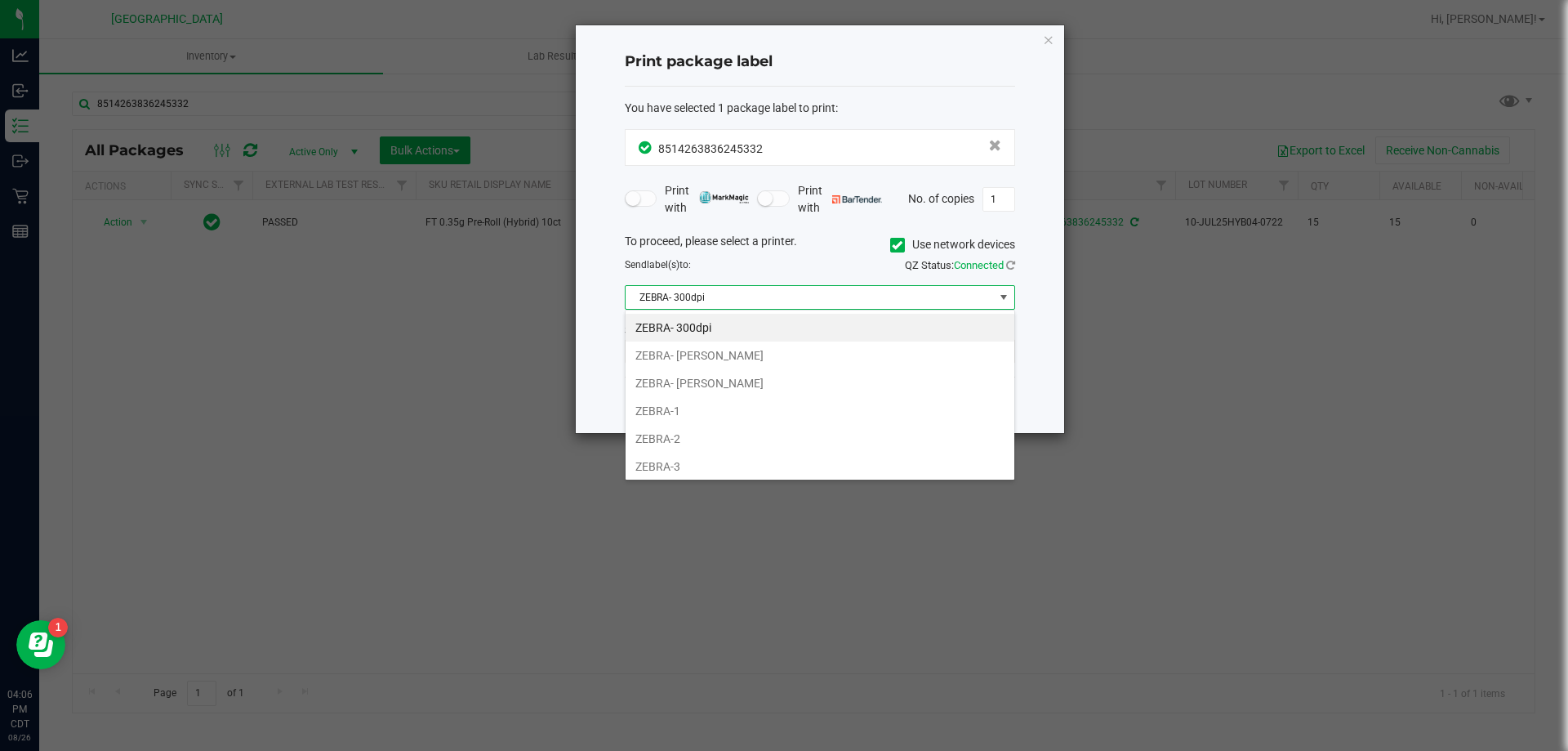
scroll to position [24, 390]
click at [696, 469] on li "ZEBRA-3" at bounding box center [820, 466] width 389 height 28
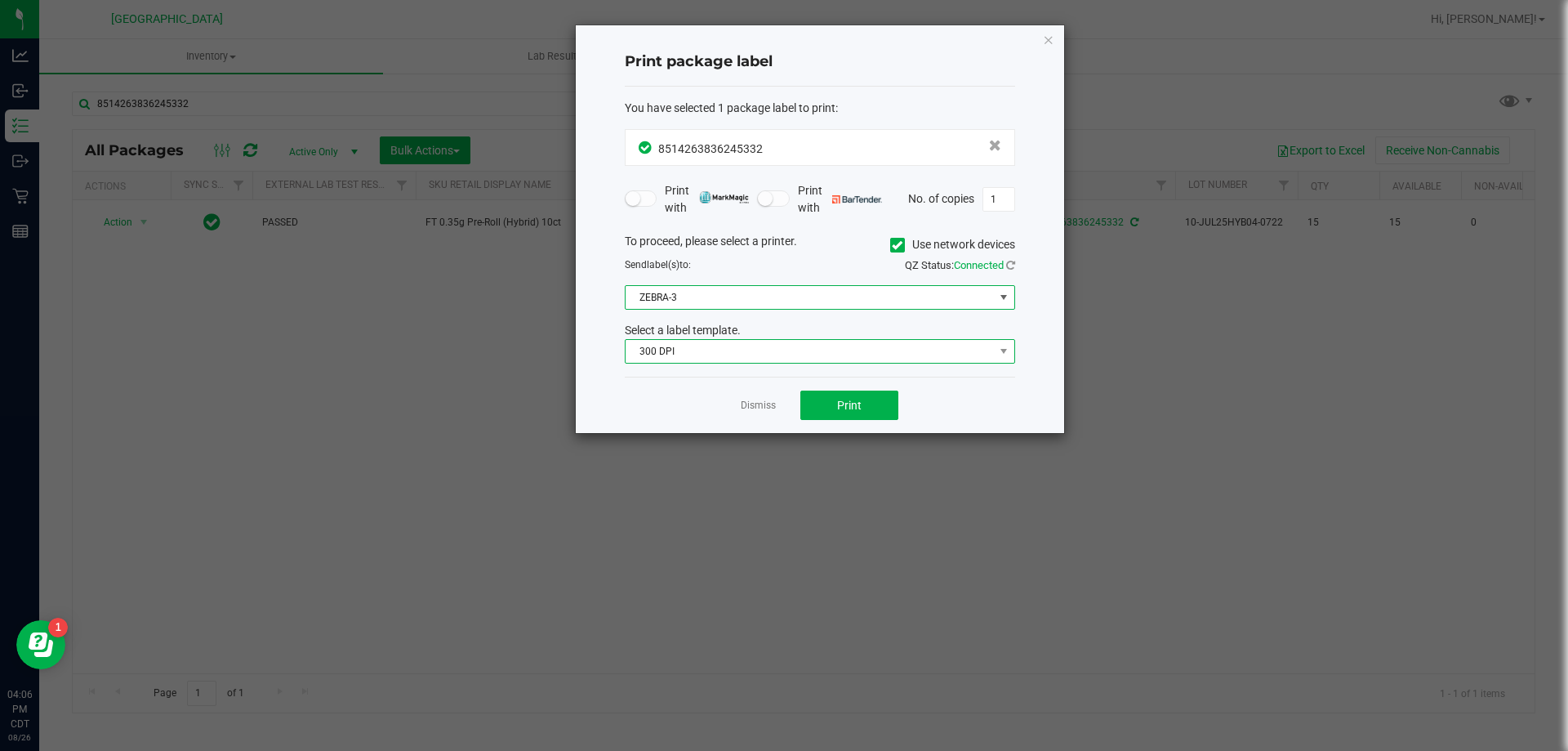
click at [747, 361] on span "300 DPI" at bounding box center [810, 351] width 368 height 23
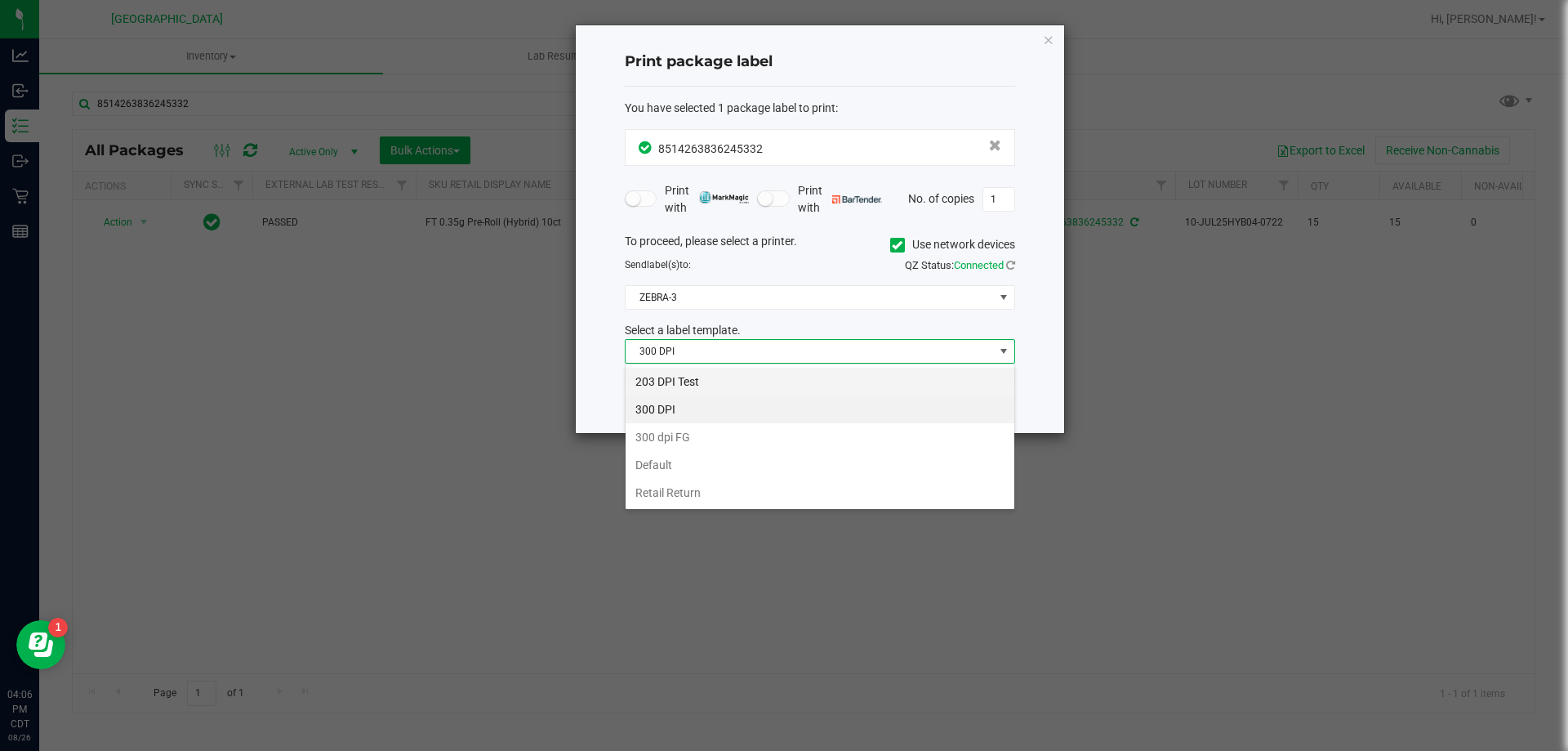
click at [699, 380] on li "203 DPI Test" at bounding box center [820, 382] width 389 height 28
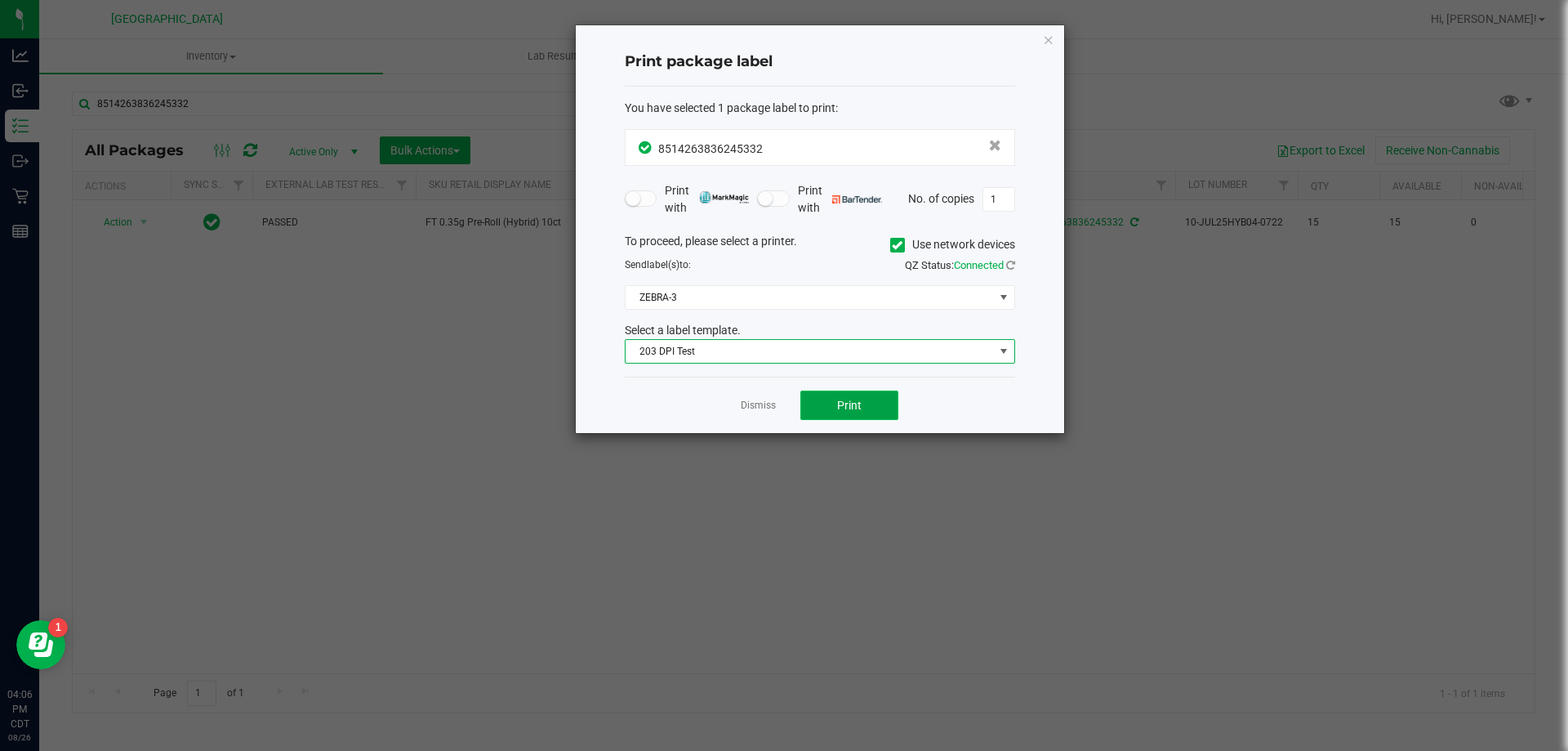
click at [868, 410] on button "Print" at bounding box center [849, 405] width 98 height 30
click at [746, 411] on link "Dismiss" at bounding box center [759, 406] width 35 height 14
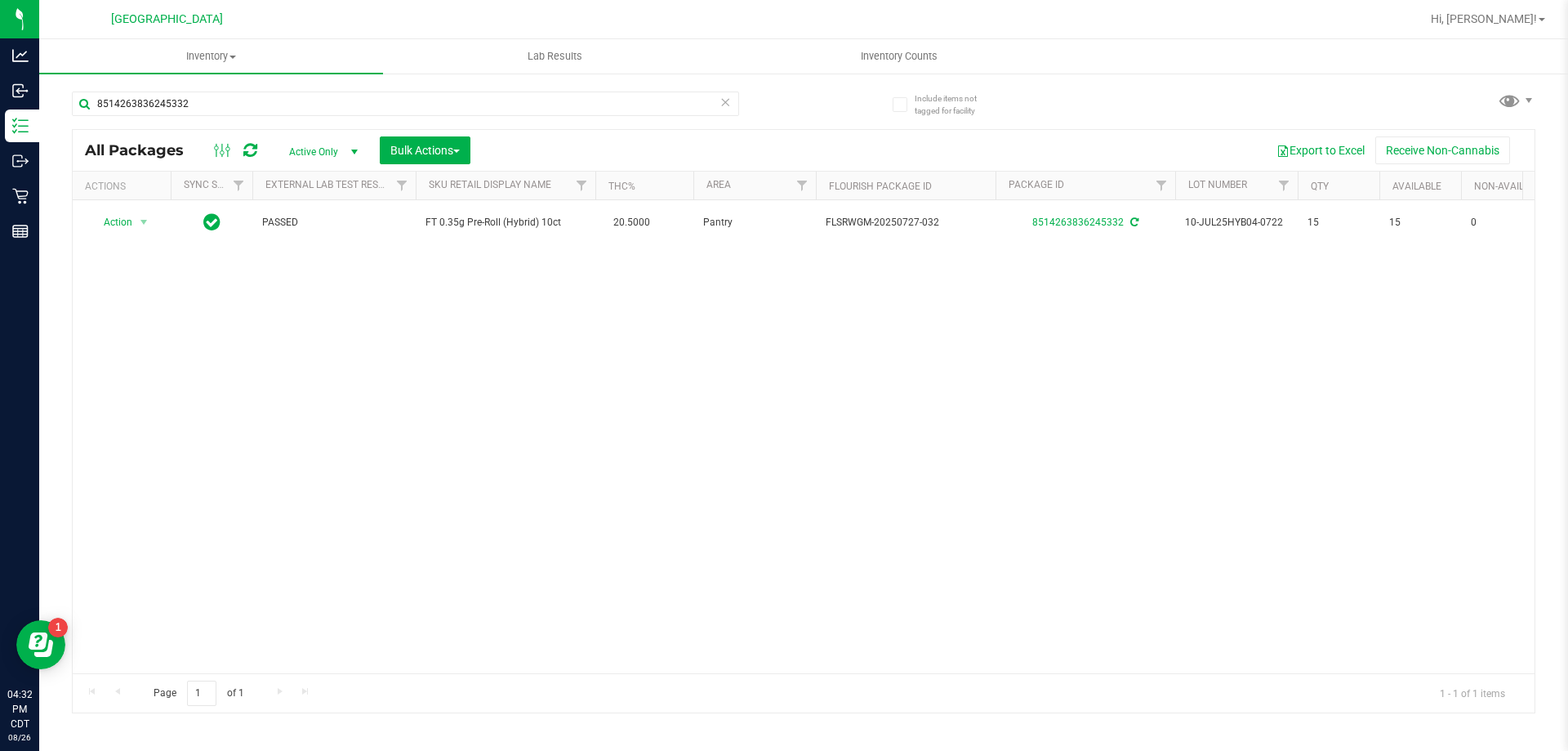
click at [729, 103] on icon at bounding box center [725, 101] width 11 height 19
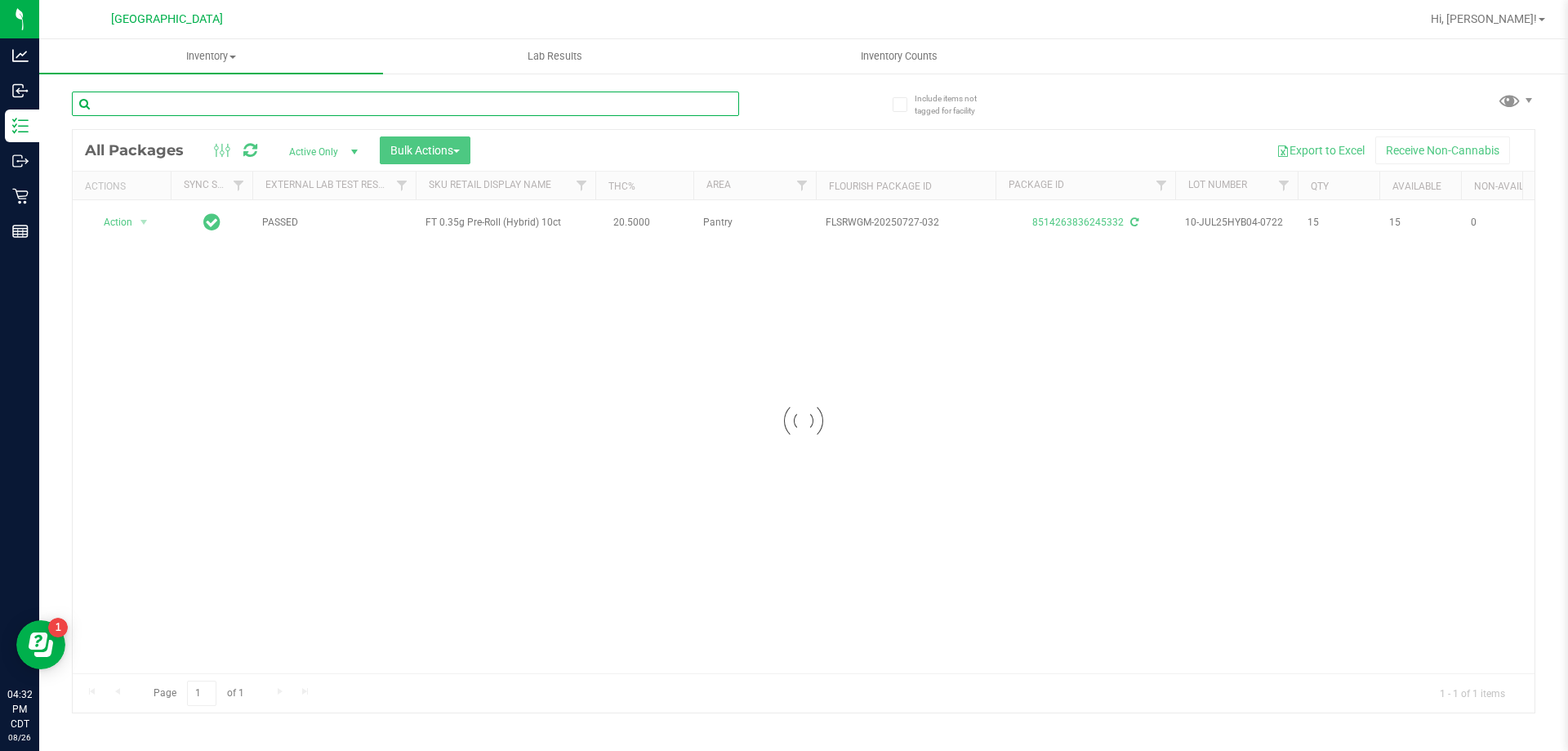
click at [684, 94] on input "text" at bounding box center [405, 104] width 667 height 24
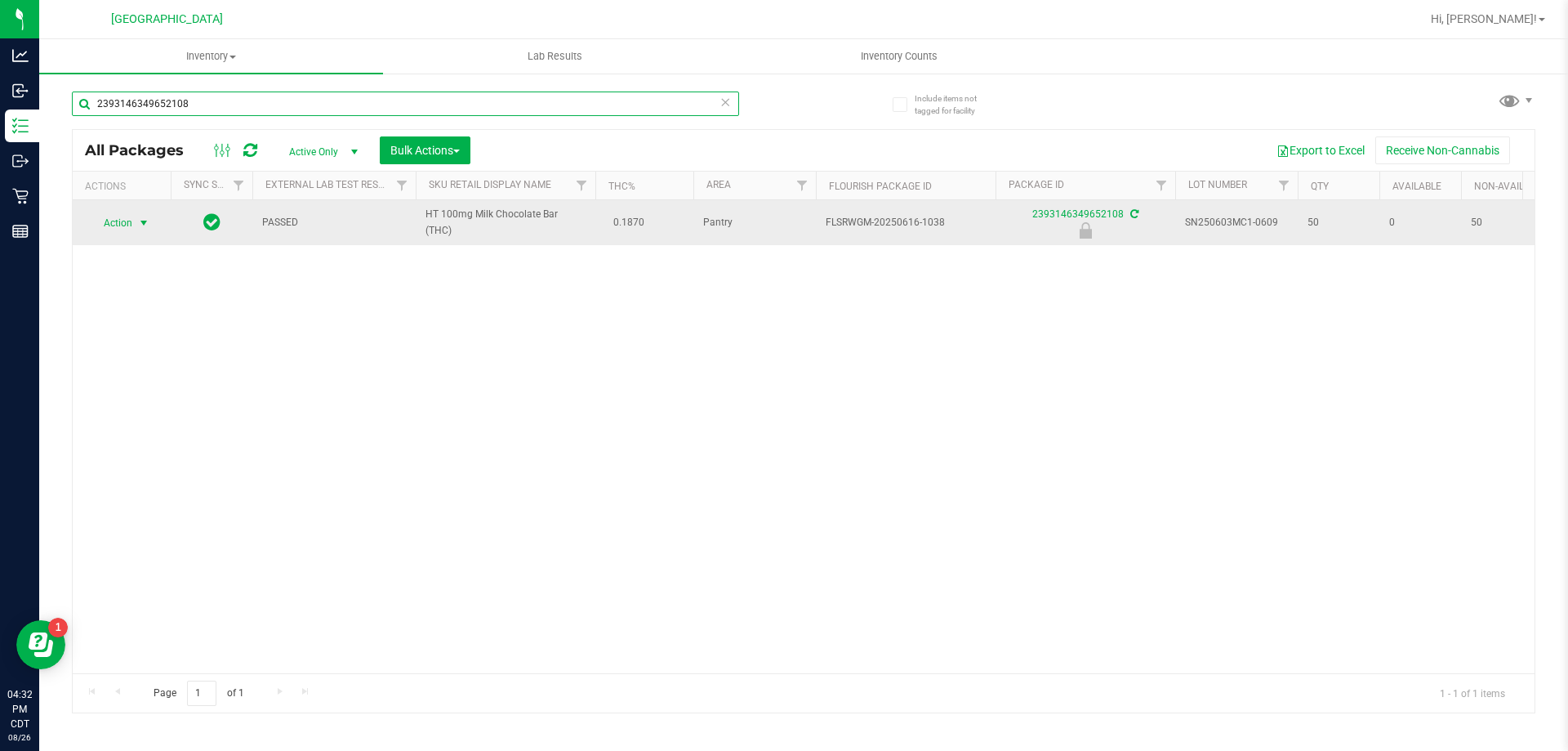
type input "2393146349652108"
click at [115, 226] on span "Action" at bounding box center [111, 223] width 45 height 23
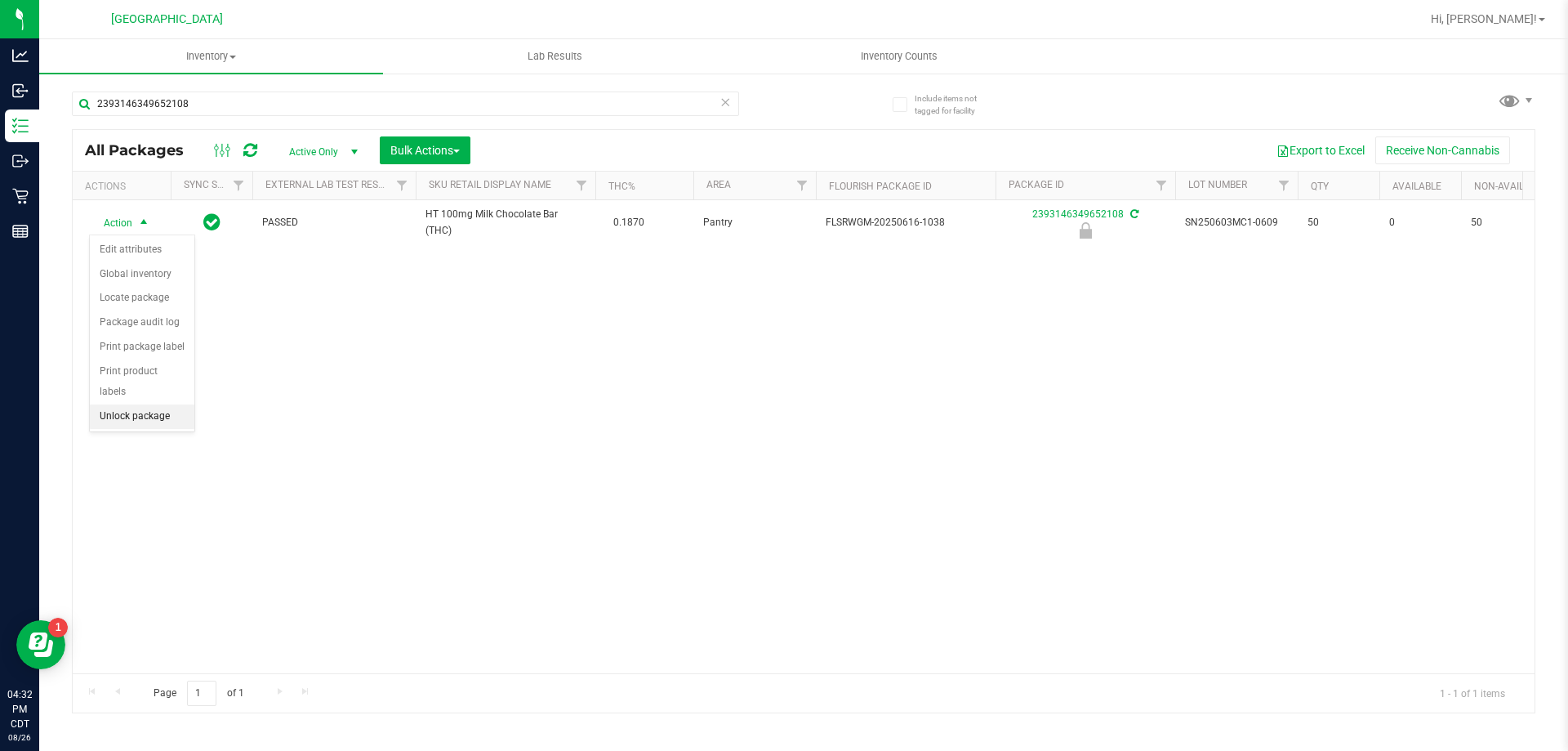
click at [146, 406] on li "Unlock package" at bounding box center [142, 417] width 105 height 24
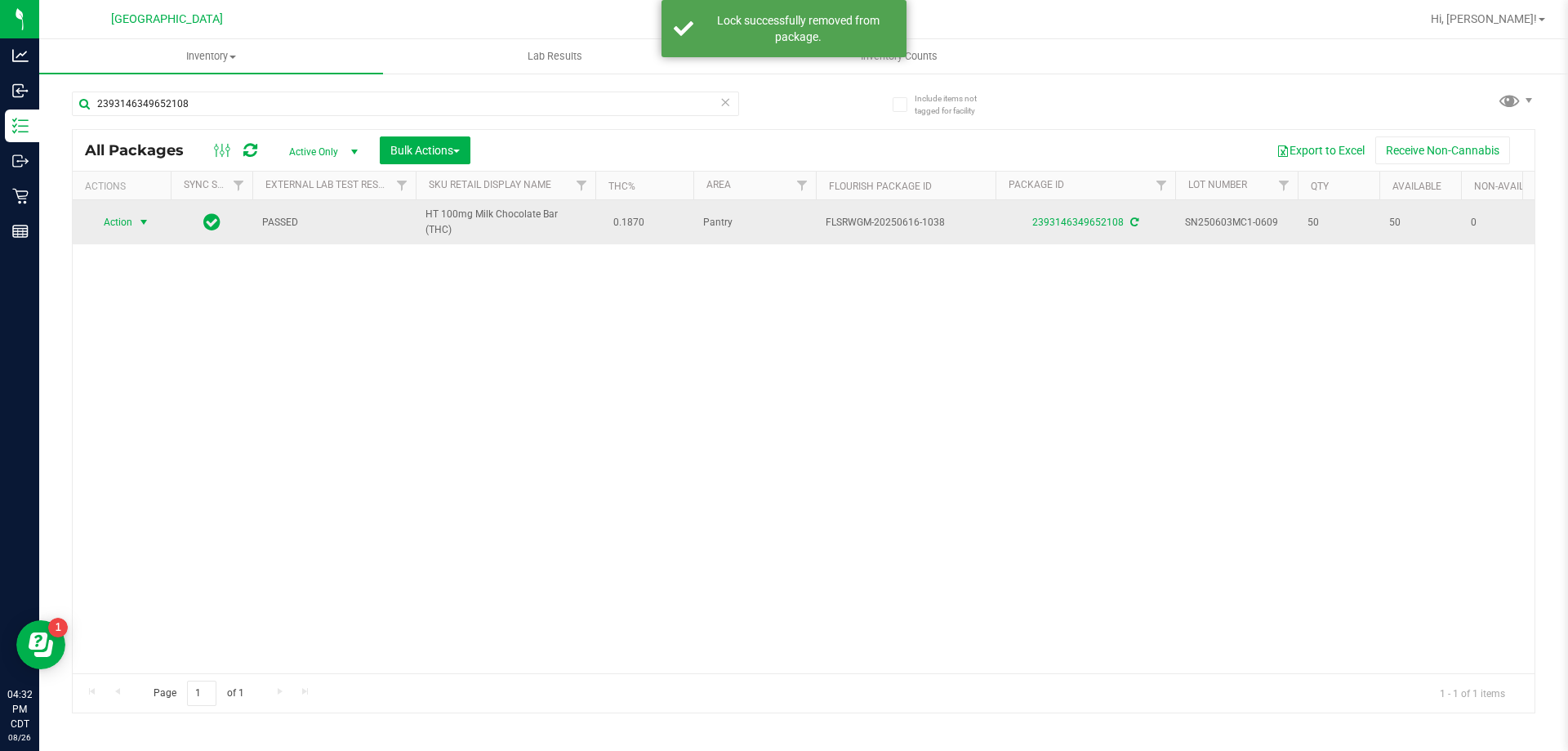
click at [110, 219] on span "Action" at bounding box center [111, 222] width 45 height 23
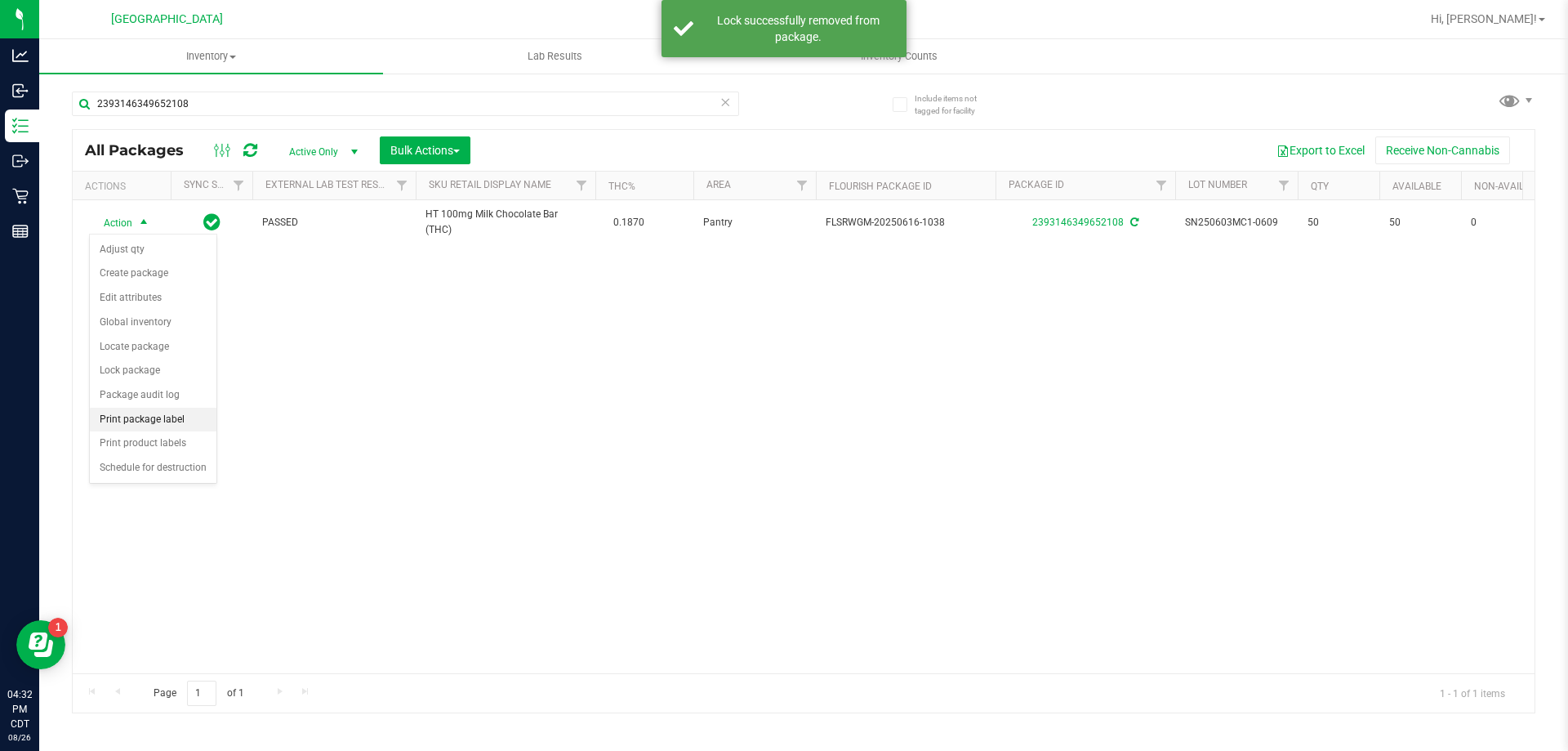
click at [175, 418] on li "Print package label" at bounding box center [153, 420] width 127 height 24
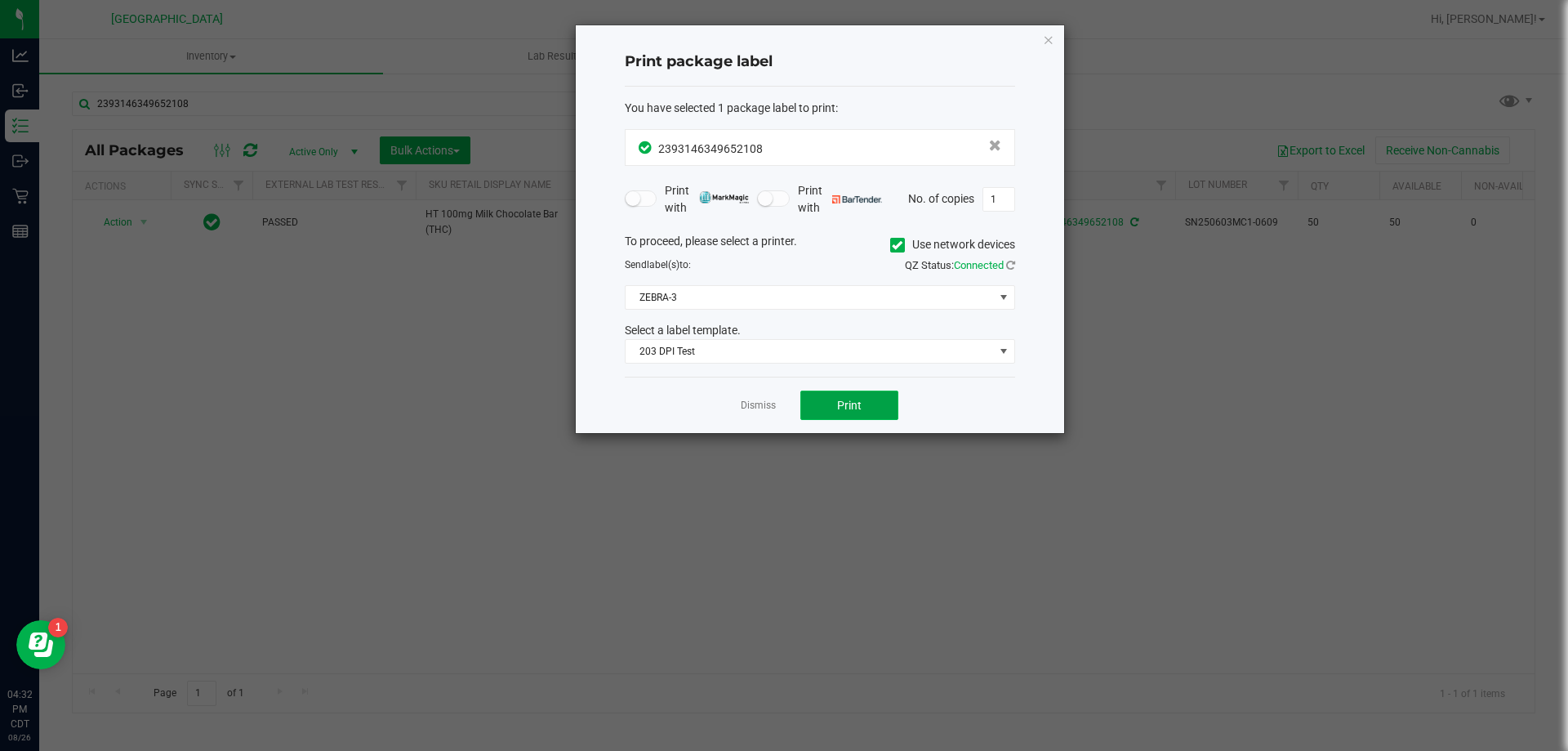
click at [834, 403] on button "Print" at bounding box center [849, 405] width 98 height 30
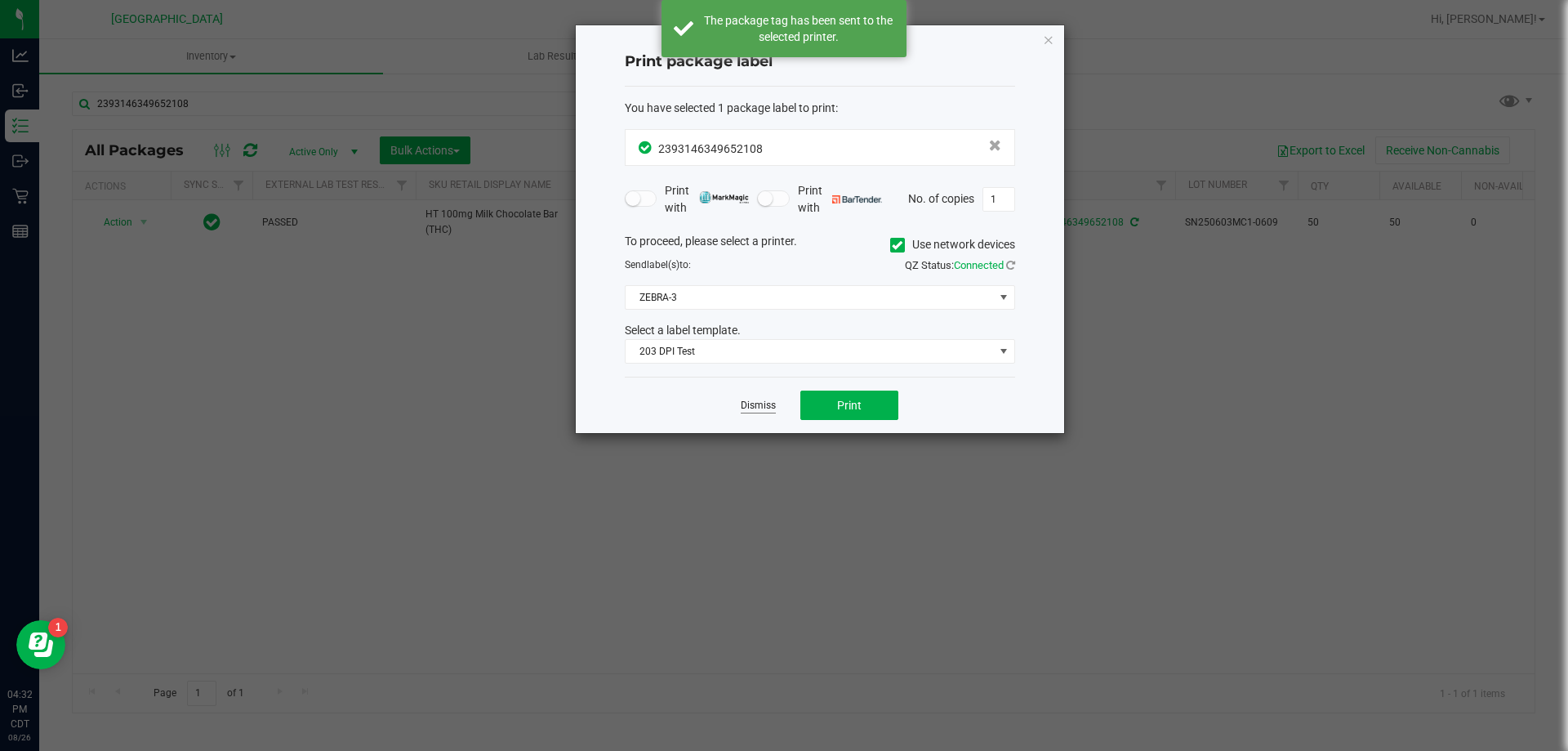
click at [758, 403] on link "Dismiss" at bounding box center [759, 406] width 35 height 14
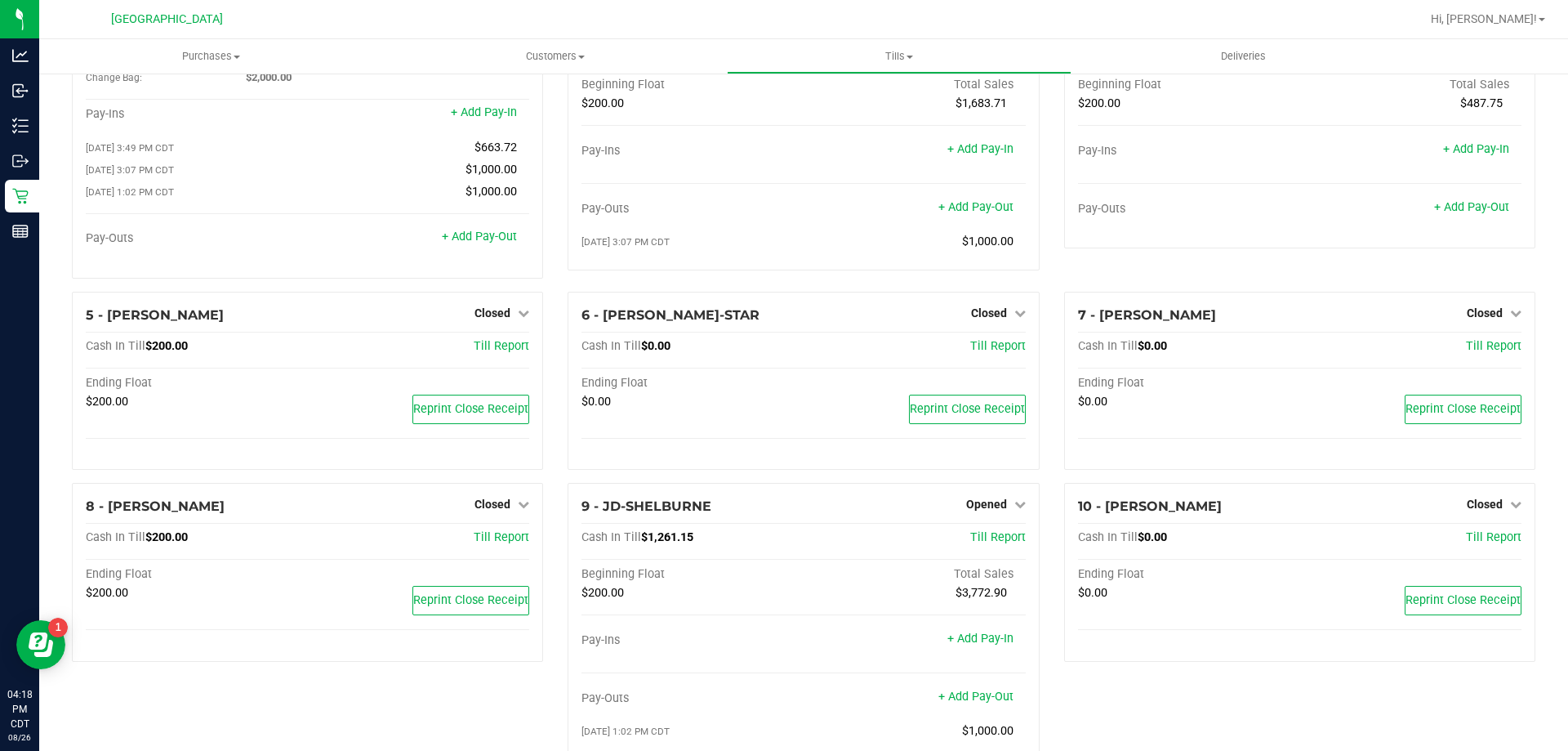
scroll to position [245, 0]
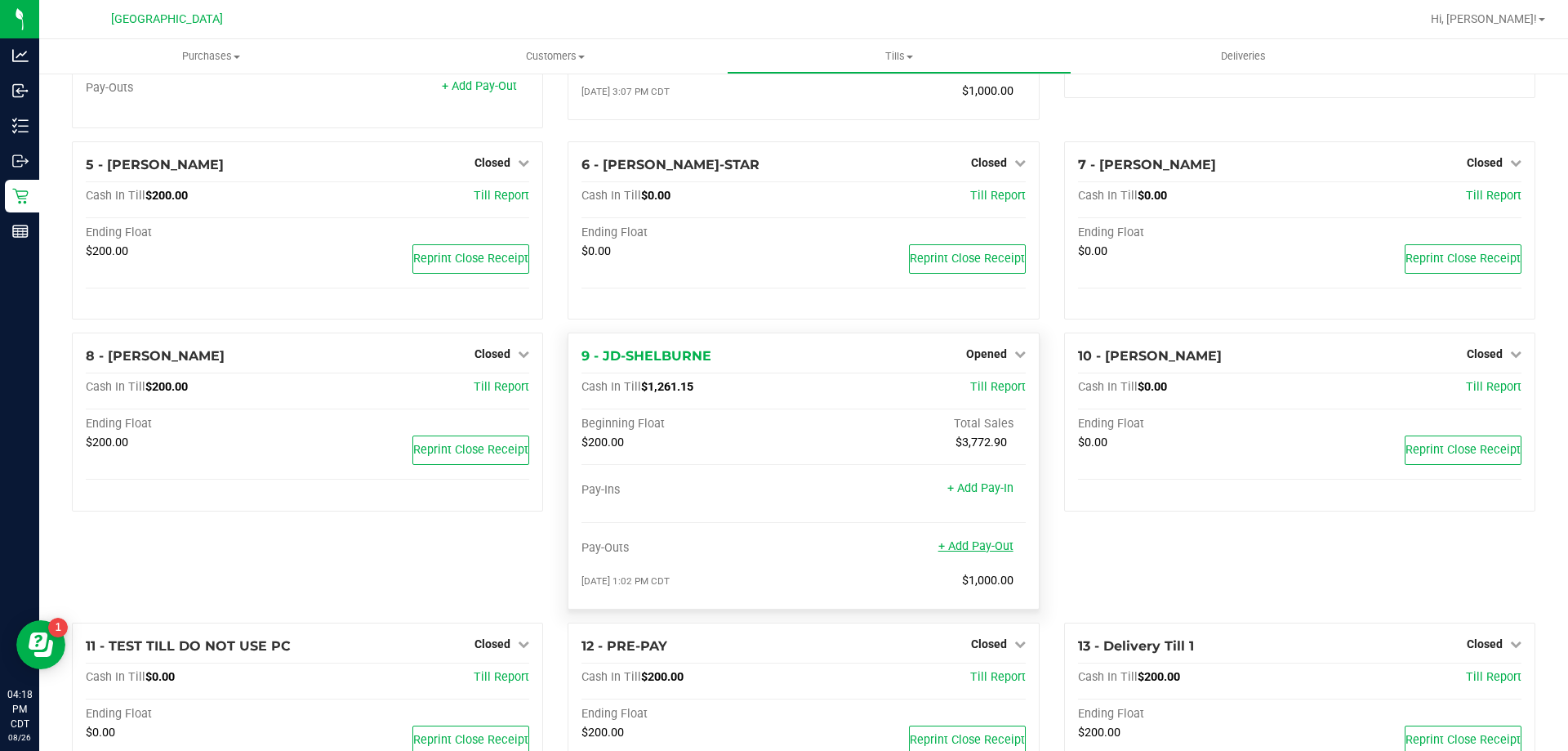
click at [952, 550] on link "+ Add Pay-Out" at bounding box center [976, 546] width 75 height 14
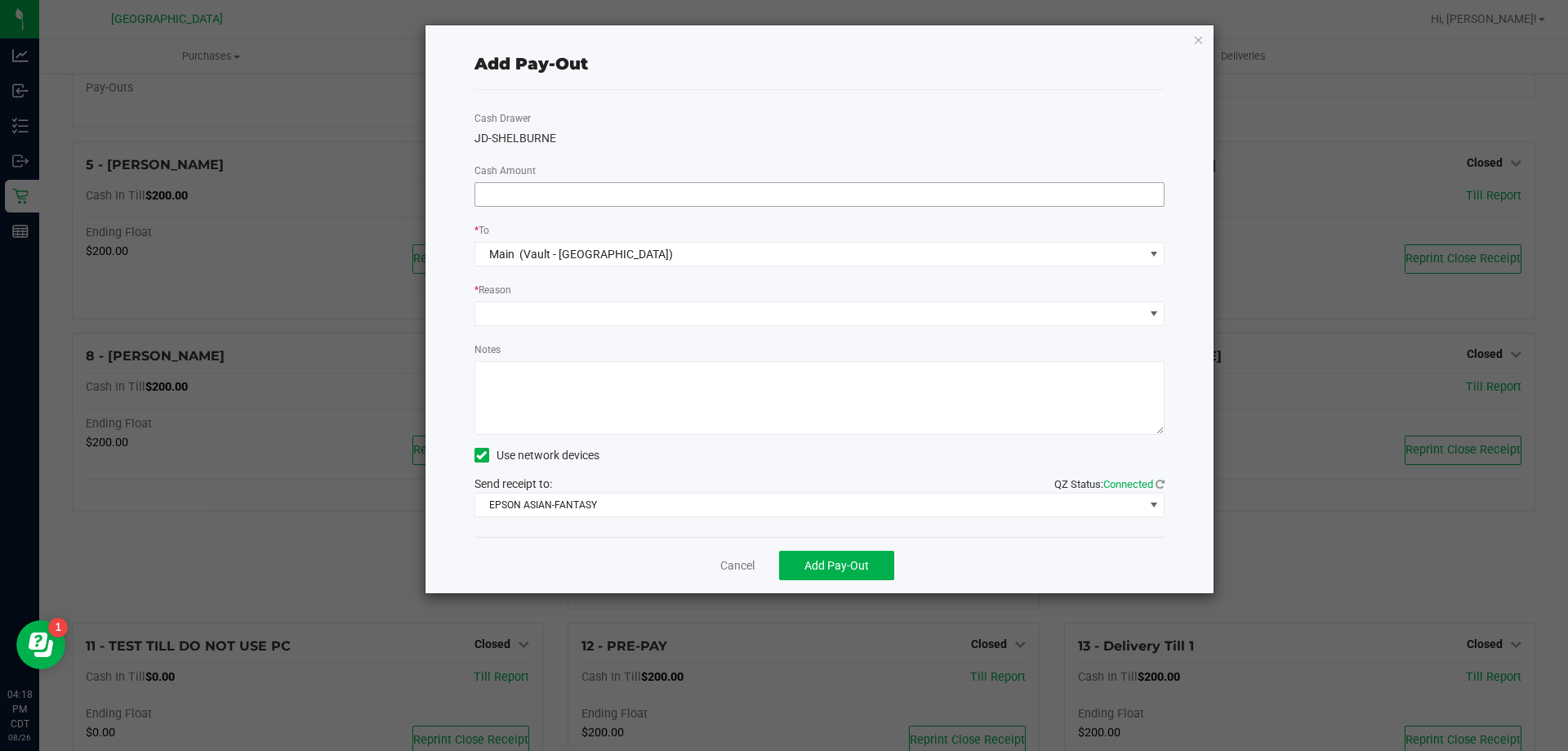
click at [825, 196] on input at bounding box center [821, 195] width 690 height 23
type input "$1,000.00"
click at [653, 313] on span at bounding box center [810, 313] width 669 height 23
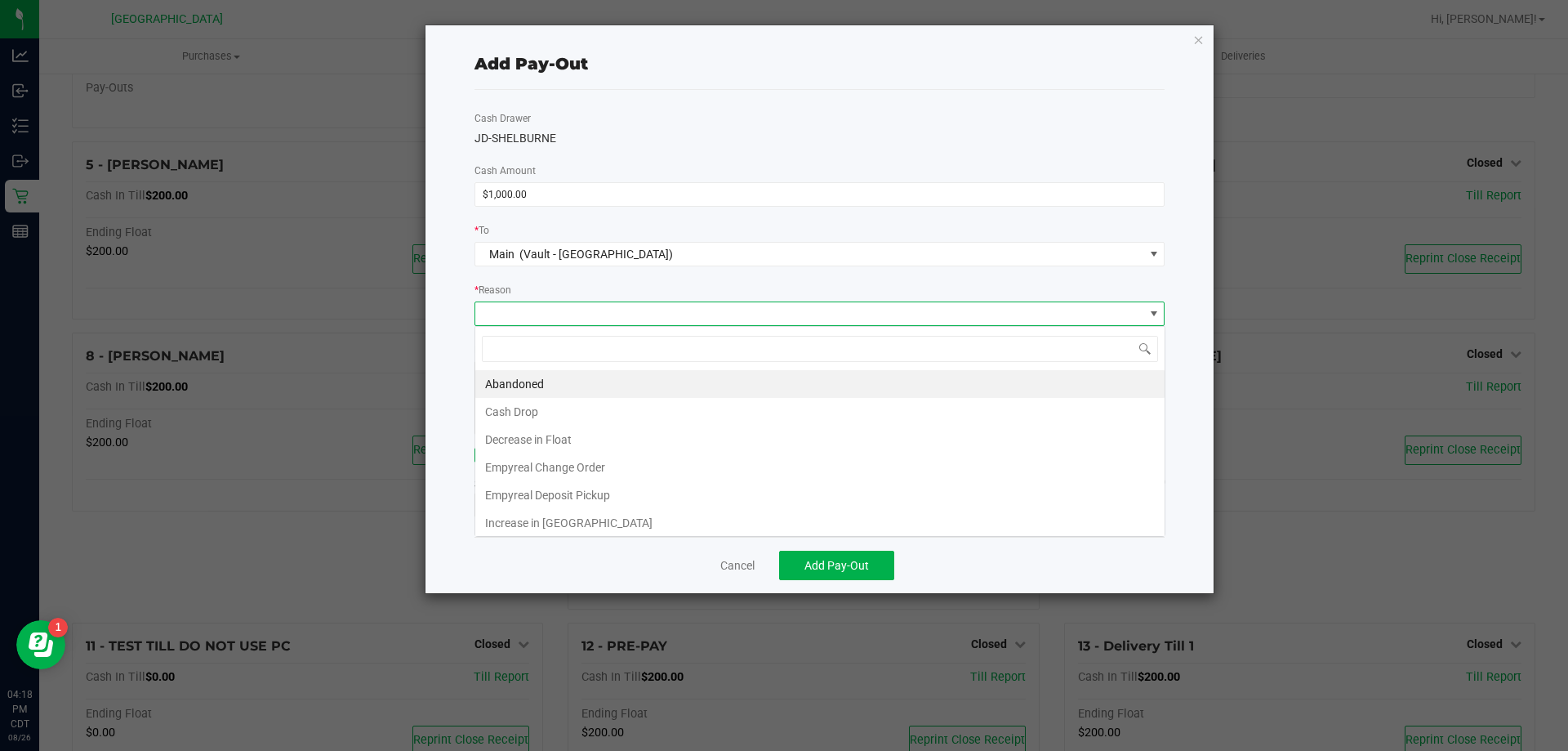
scroll to position [24, 691]
click at [582, 409] on li "Cash Drop" at bounding box center [821, 412] width 690 height 28
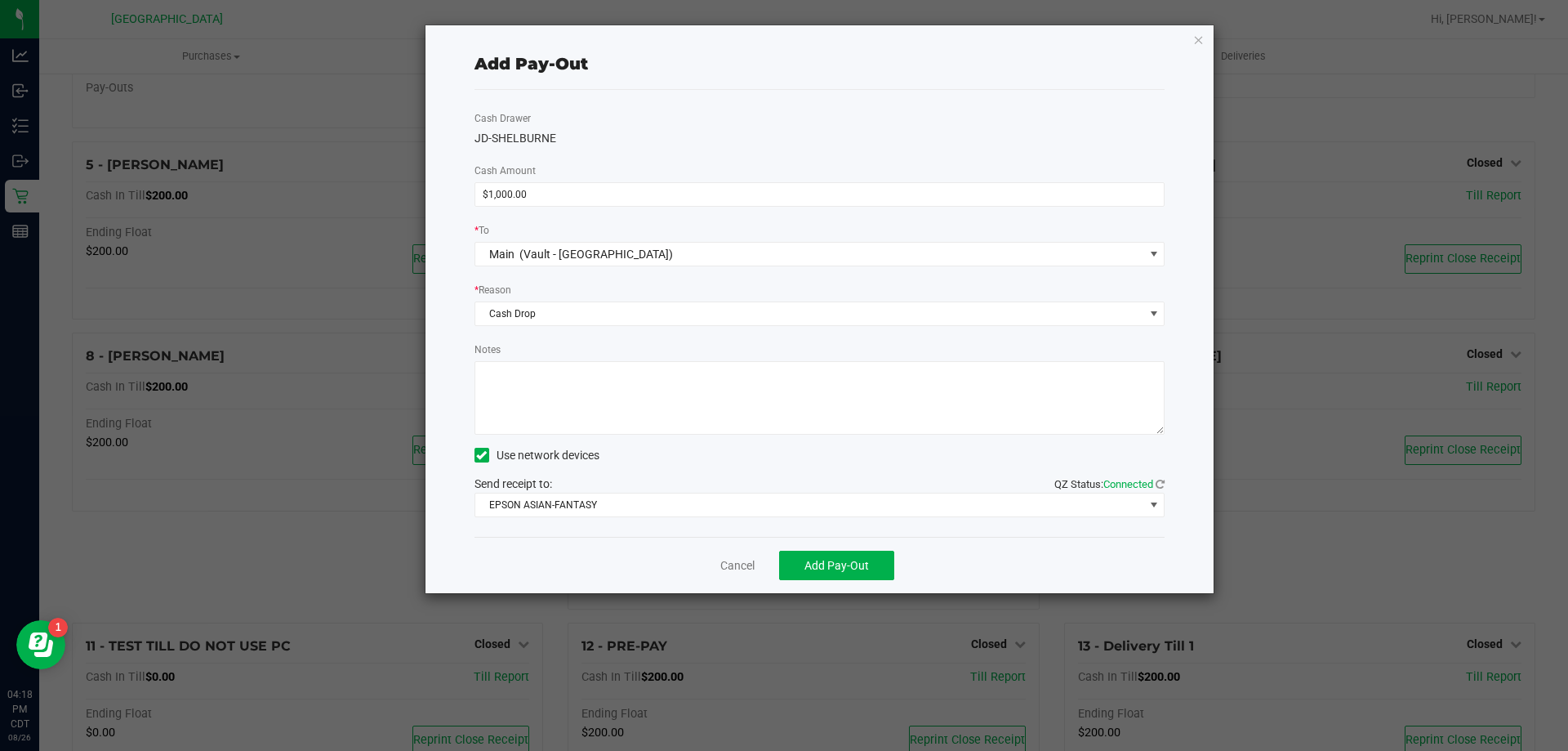
click at [585, 403] on textarea "Notes" at bounding box center [821, 398] width 691 height 73
type textarea "CJS"
click at [819, 565] on span "Add Pay-Out" at bounding box center [837, 565] width 65 height 13
click at [739, 565] on link "Dismiss" at bounding box center [732, 566] width 39 height 17
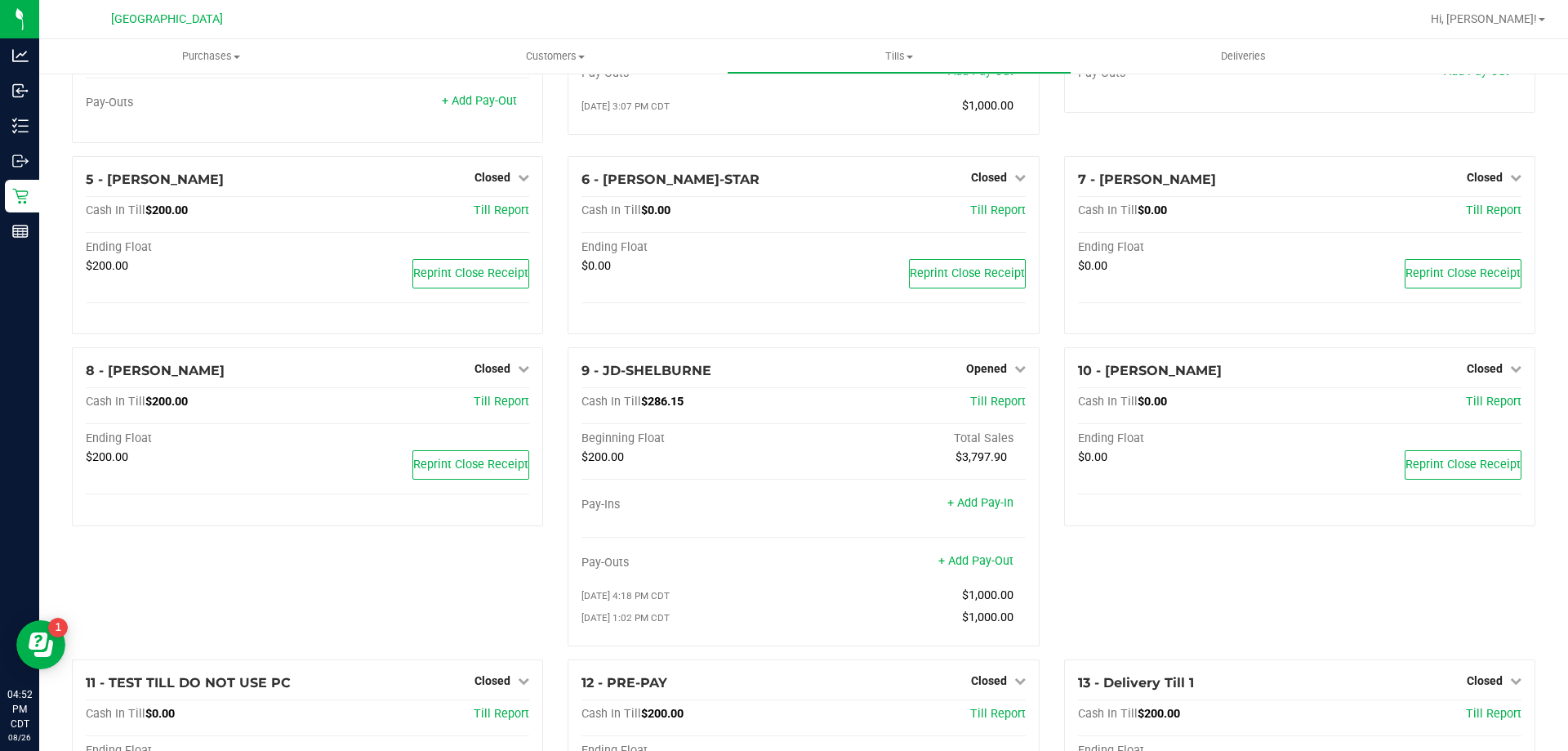
scroll to position [245, 0]
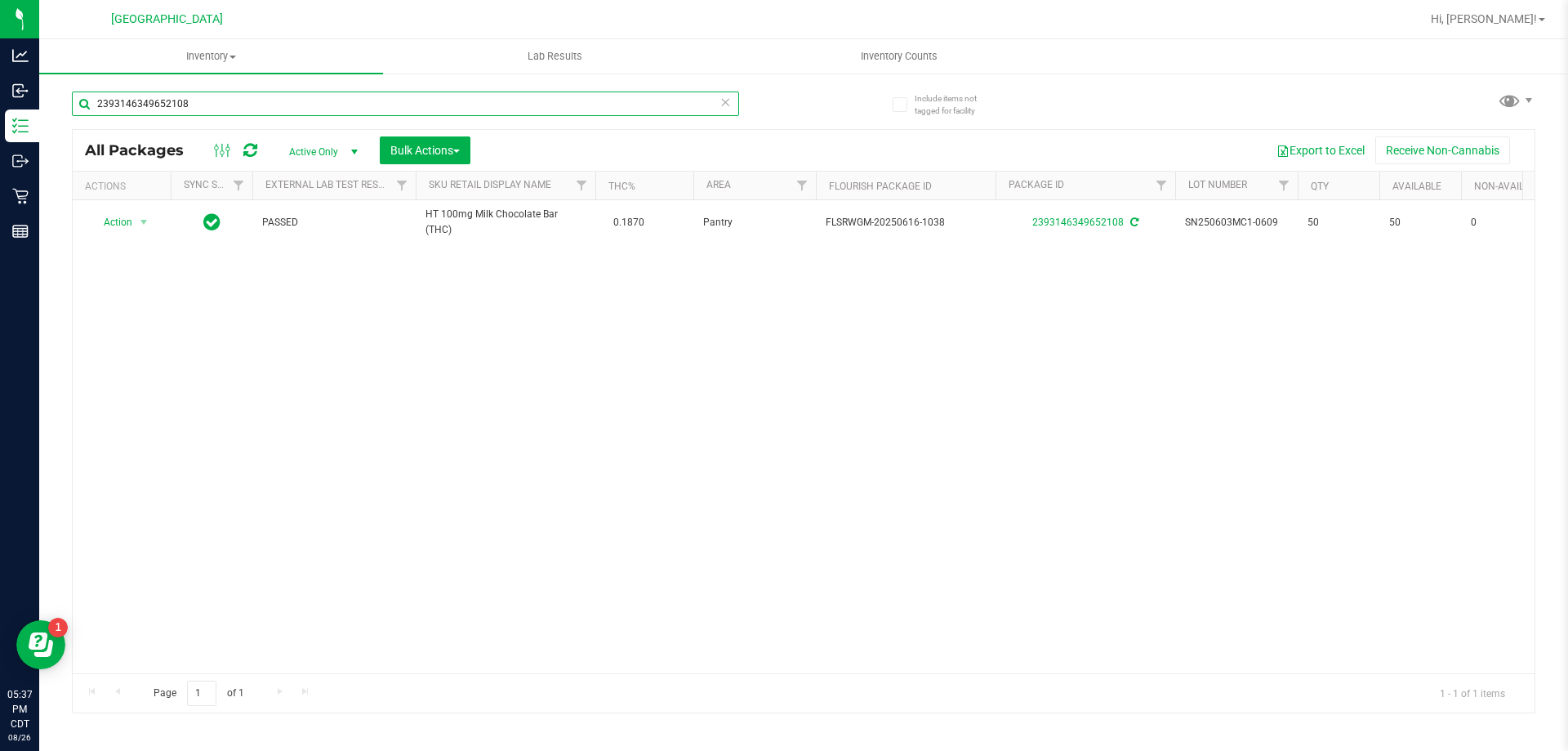
click at [731, 109] on input "2393146349652108" at bounding box center [405, 104] width 667 height 24
click at [726, 103] on icon at bounding box center [725, 101] width 11 height 19
click at [712, 104] on input "text" at bounding box center [405, 104] width 667 height 24
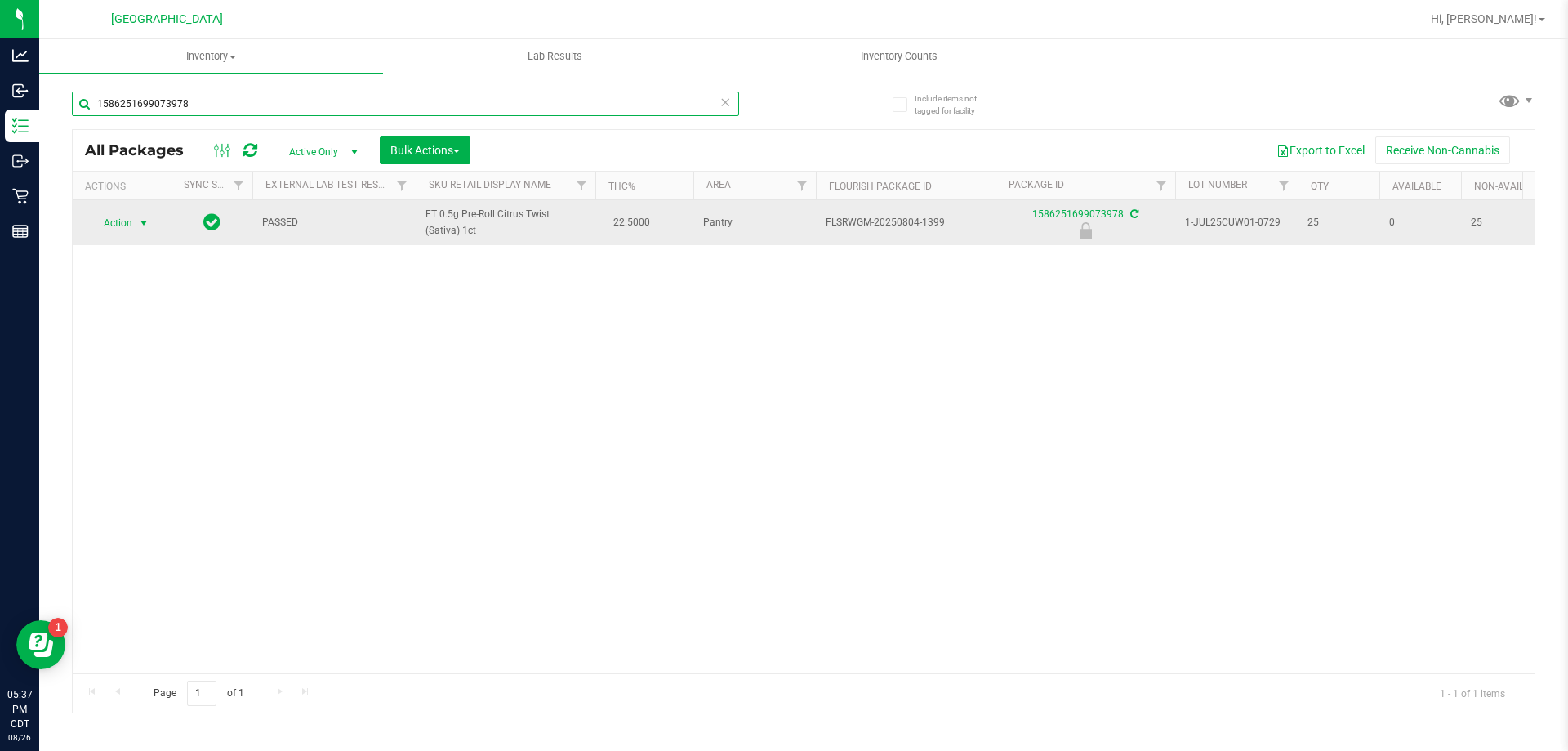
type input "1586251699073978"
click at [127, 223] on span "Action" at bounding box center [111, 223] width 45 height 23
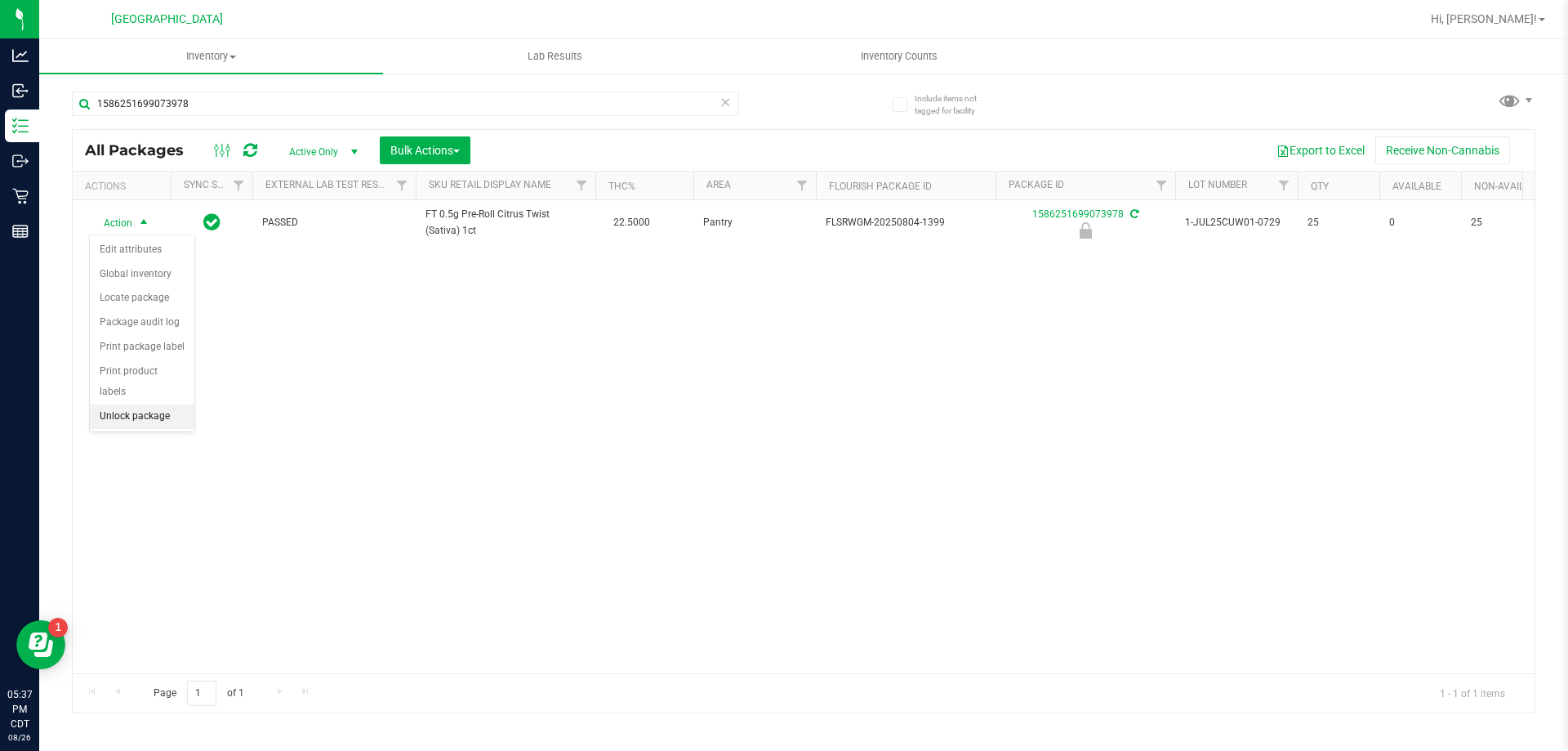
click at [146, 404] on li "Unlock package" at bounding box center [142, 417] width 105 height 24
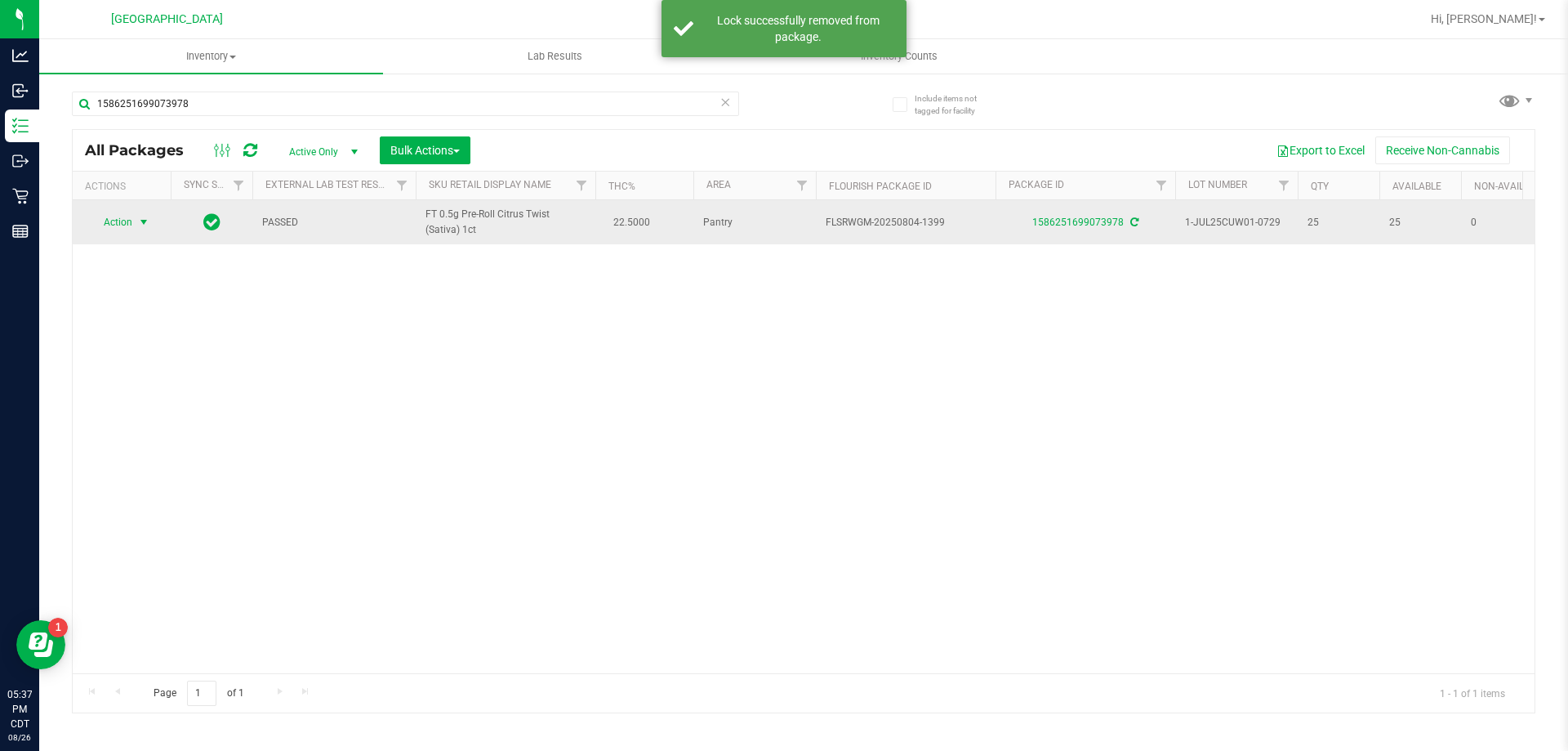
click at [119, 222] on span "Action" at bounding box center [111, 222] width 45 height 23
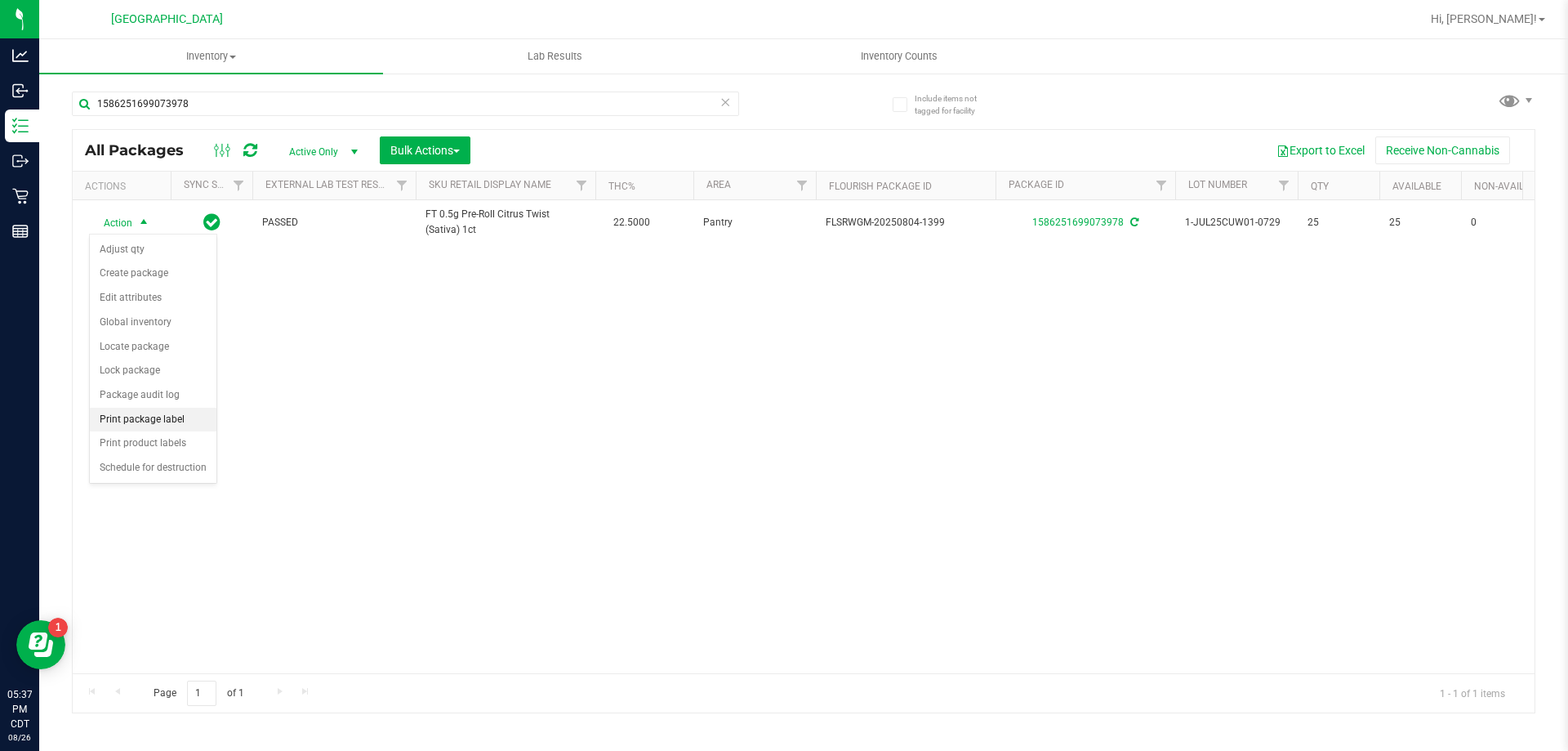
click at [188, 424] on li "Print package label" at bounding box center [153, 420] width 127 height 24
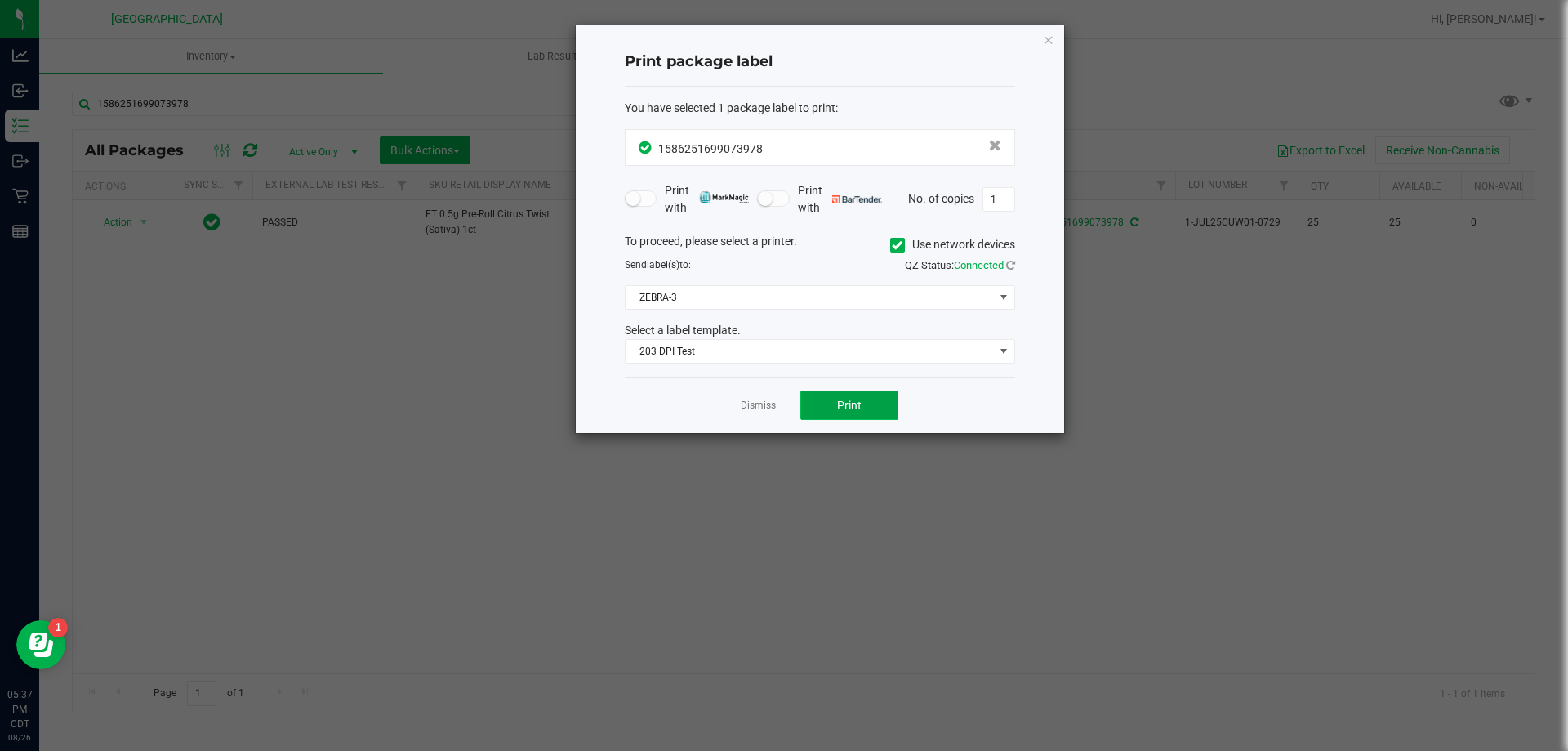
click at [854, 399] on span "Print" at bounding box center [849, 405] width 24 height 13
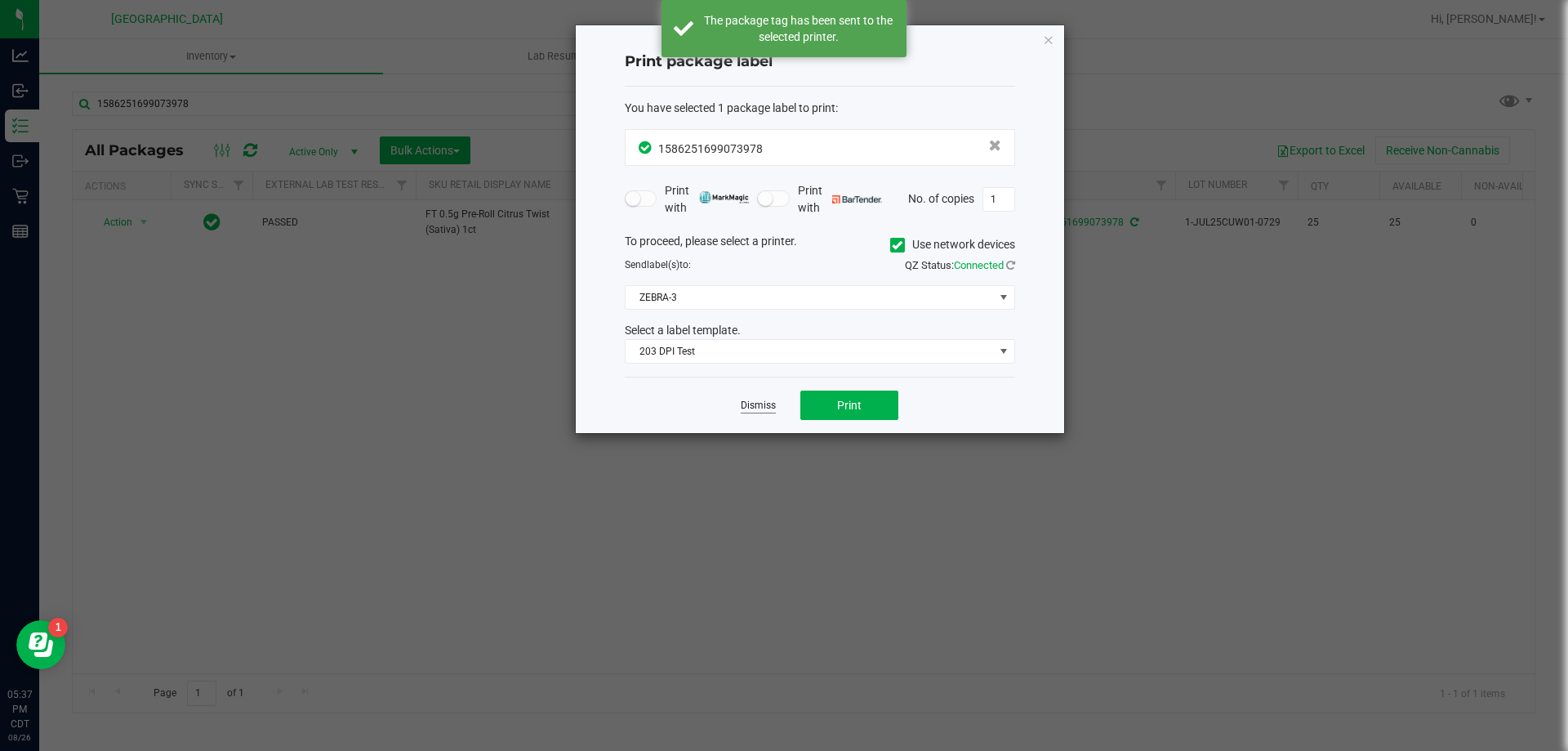
click at [757, 410] on link "Dismiss" at bounding box center [759, 406] width 35 height 14
